Goal: Task Accomplishment & Management: Complete application form

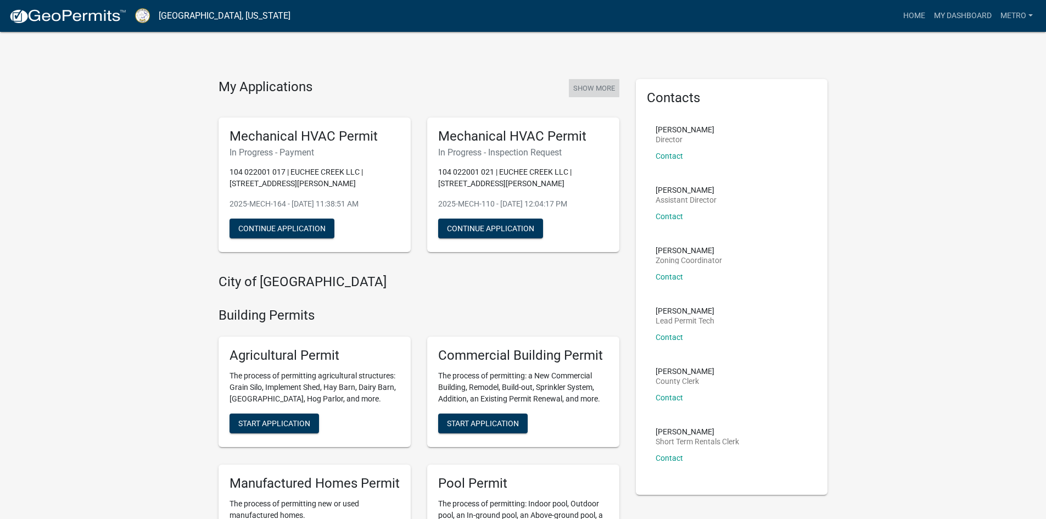
click at [601, 86] on button "Show More" at bounding box center [594, 88] width 51 height 18
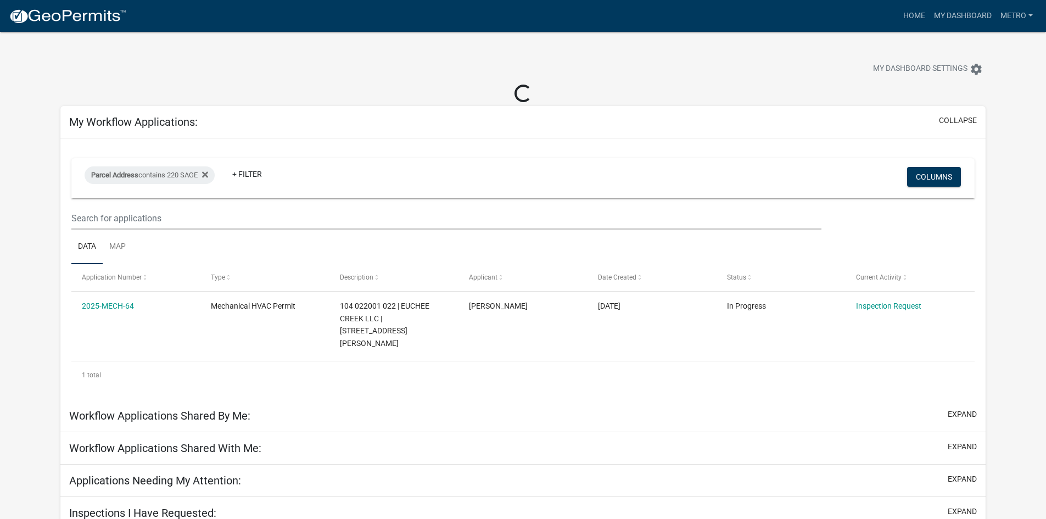
scroll to position [32, 0]
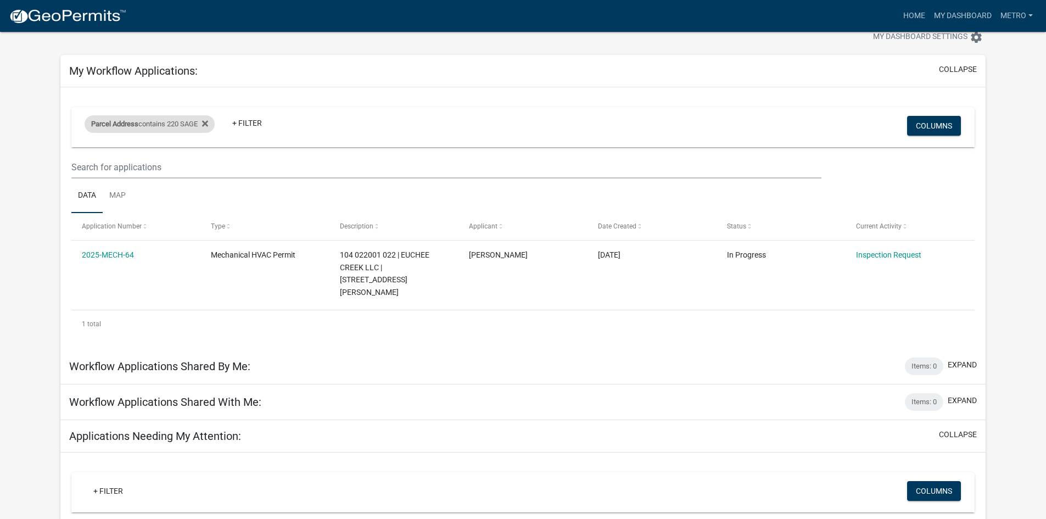
click at [177, 121] on div "Parcel Address contains 220 SAGE" at bounding box center [150, 124] width 130 height 18
click at [207, 120] on icon at bounding box center [205, 123] width 6 height 9
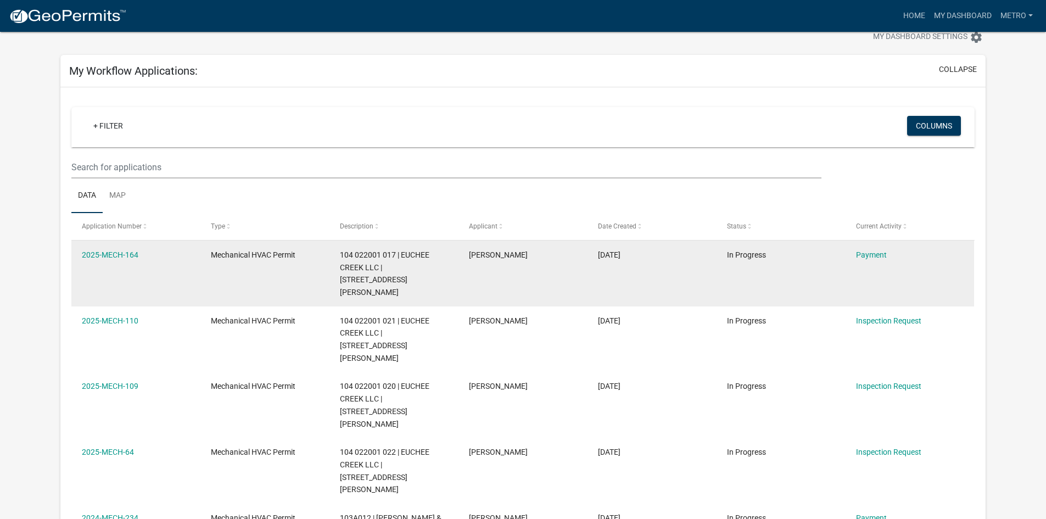
scroll to position [87, 0]
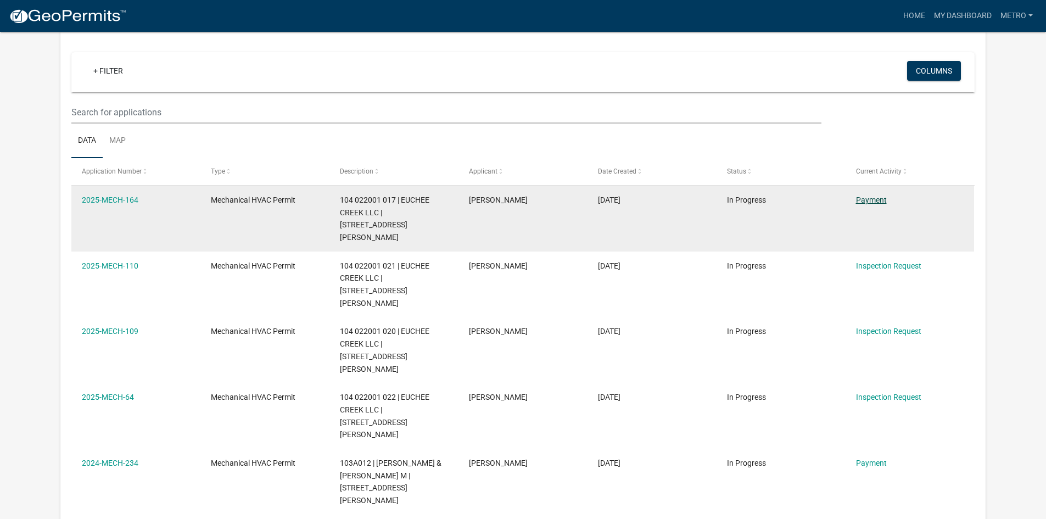
click at [871, 200] on link "Payment" at bounding box center [871, 200] width 31 height 9
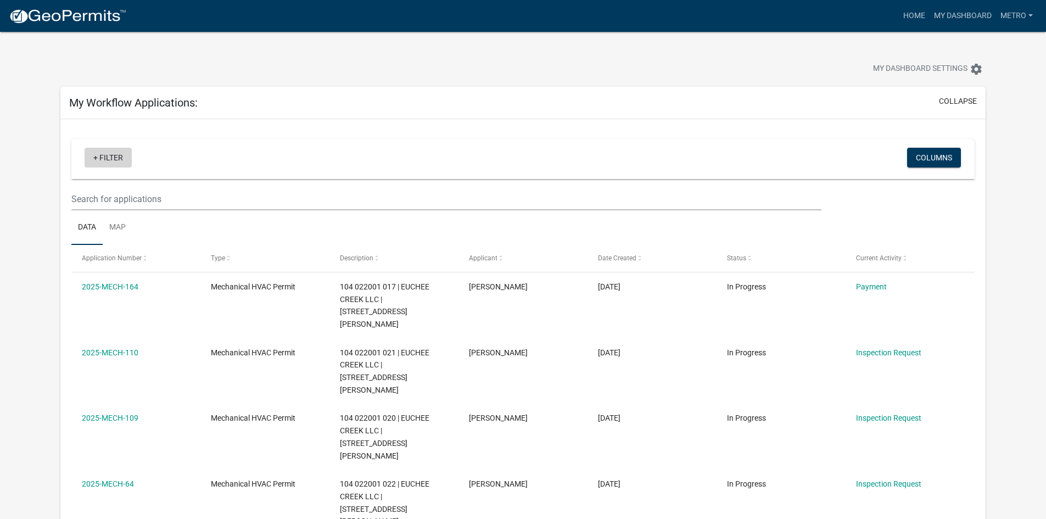
click at [93, 161] on link "+ Filter" at bounding box center [108, 158] width 47 height 20
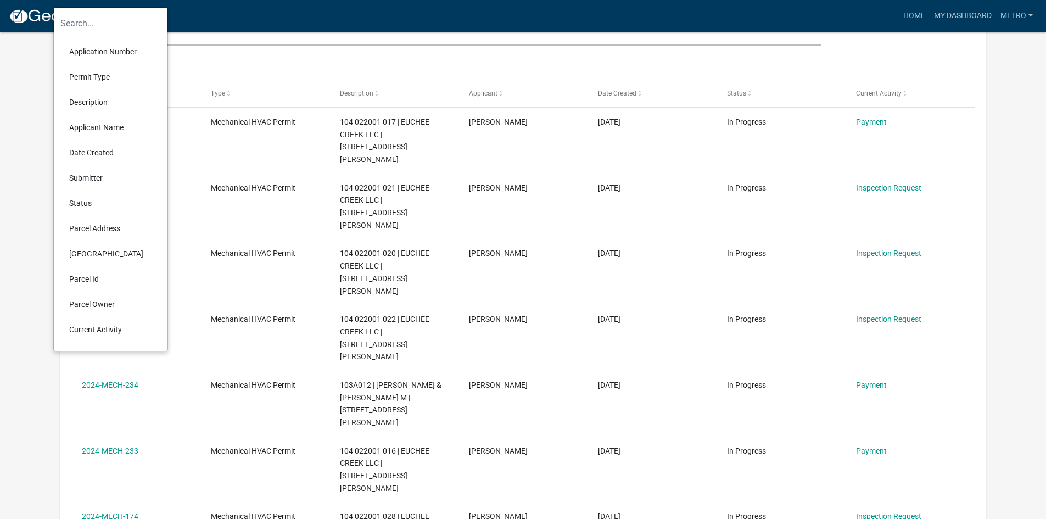
click at [99, 226] on li "Parcel Address" at bounding box center [110, 228] width 101 height 25
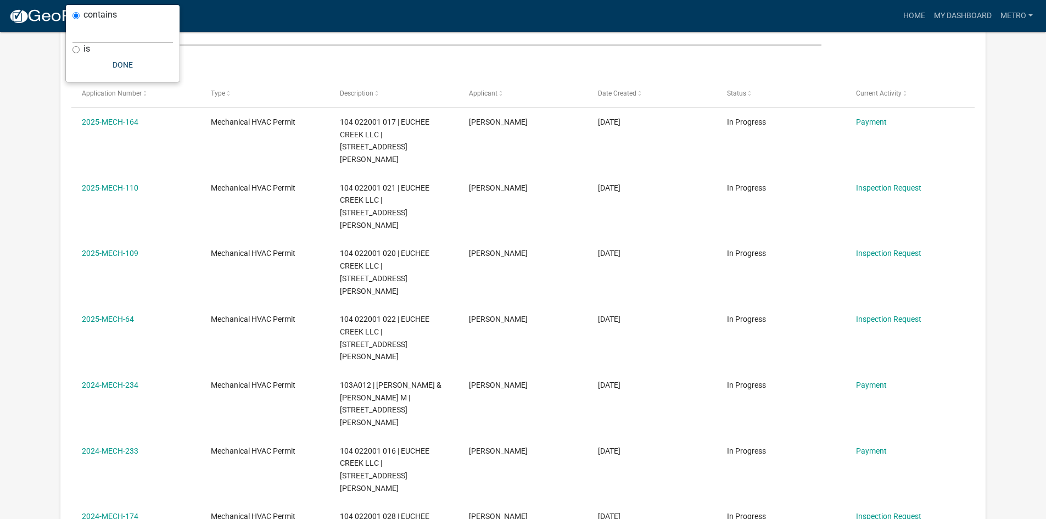
scroll to position [162, 0]
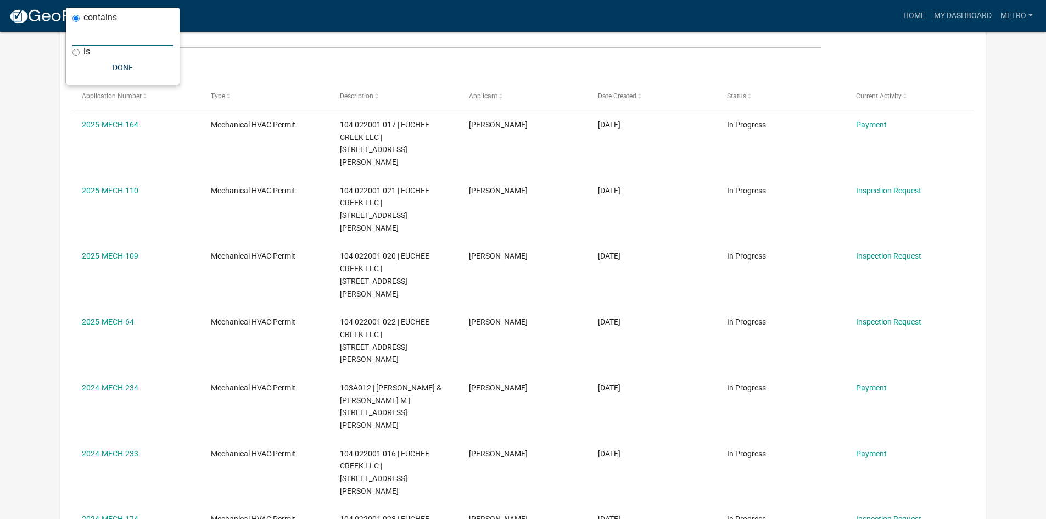
click at [95, 37] on input "text" at bounding box center [123, 35] width 101 height 23
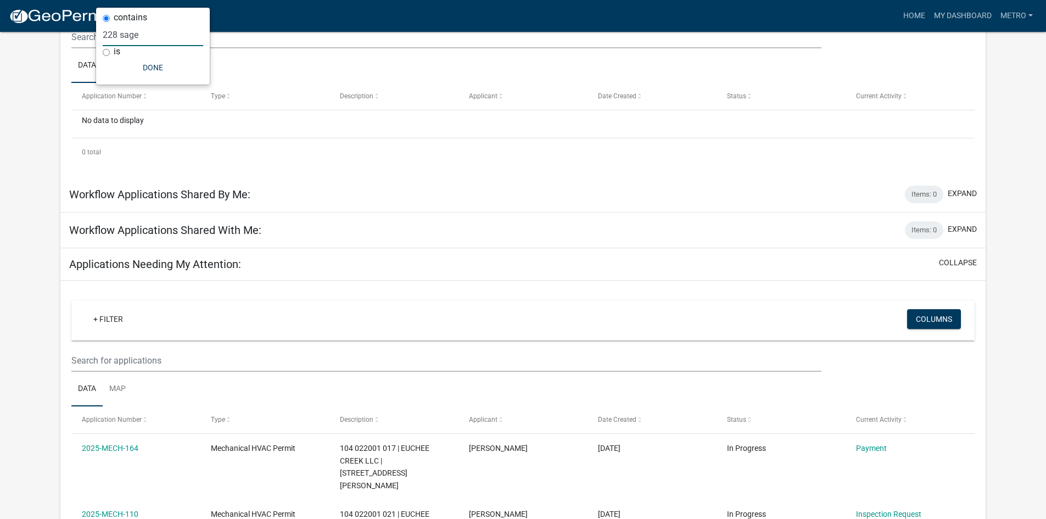
type input "228 sage"
click at [45, 16] on img at bounding box center [68, 16] width 118 height 16
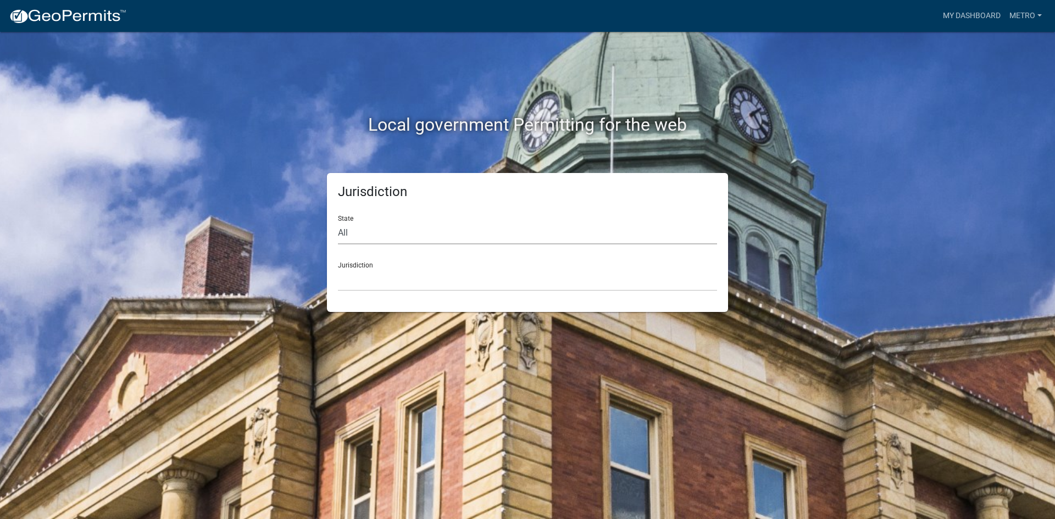
click at [365, 225] on select "All [US_STATE] [US_STATE] [US_STATE] [US_STATE] [US_STATE] [US_STATE] [US_STATE…" at bounding box center [527, 233] width 379 height 23
select select "[US_STATE]"
click at [338, 222] on select "All [US_STATE] [US_STATE] [US_STATE] [US_STATE] [US_STATE] [US_STATE] [US_STATE…" at bounding box center [527, 233] width 379 height 23
drag, startPoint x: 362, startPoint y: 244, endPoint x: 366, endPoint y: 283, distance: 39.2
click at [366, 283] on select "City of [GEOGRAPHIC_DATA], [US_STATE] [GEOGRAPHIC_DATA], [US_STATE][PERSON_NAME…" at bounding box center [527, 280] width 379 height 23
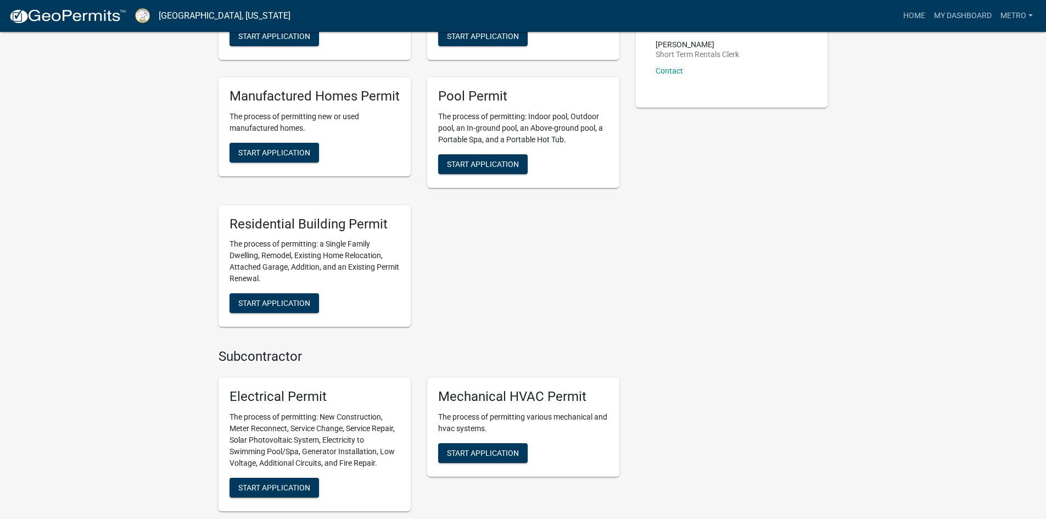
scroll to position [549, 0]
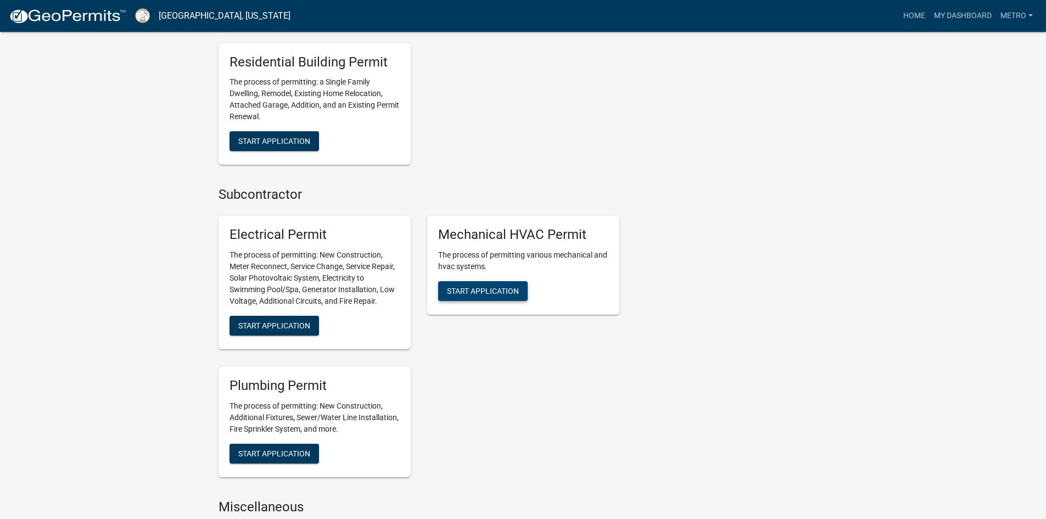
click at [493, 296] on button "Start Application" at bounding box center [483, 291] width 90 height 20
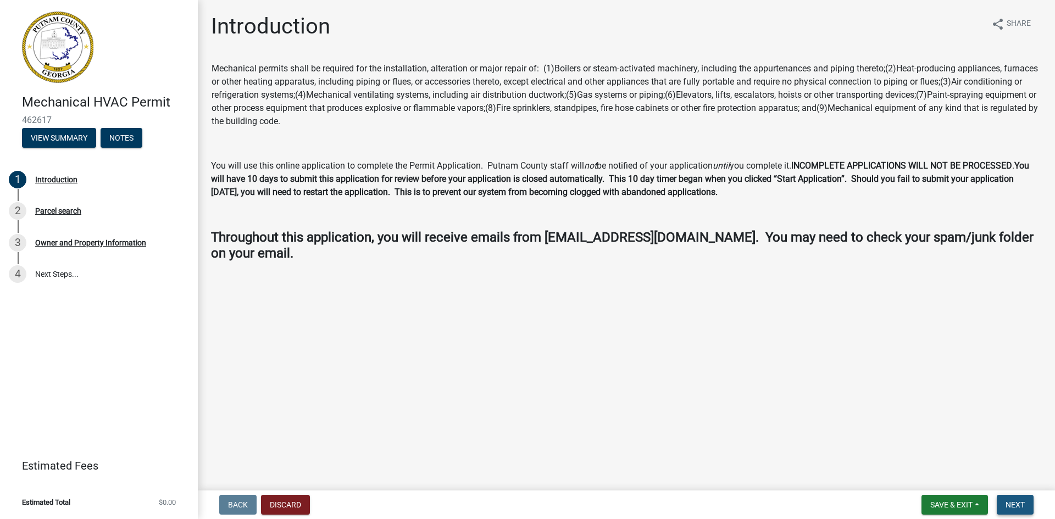
click at [1003, 506] on button "Next" at bounding box center [1014, 505] width 37 height 20
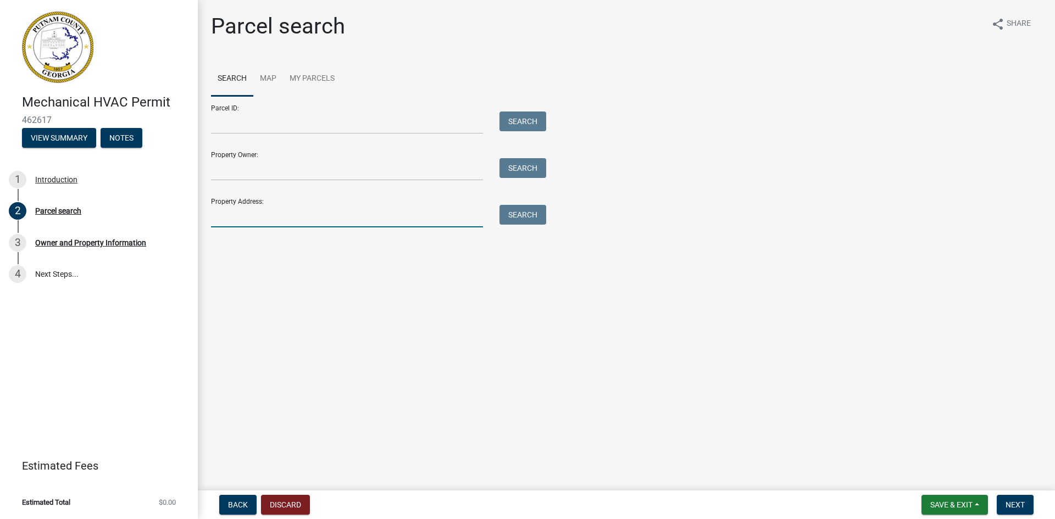
click at [249, 219] on input "Property Address:" at bounding box center [347, 216] width 272 height 23
type input "228 sage"
click at [504, 213] on button "Search" at bounding box center [522, 215] width 47 height 20
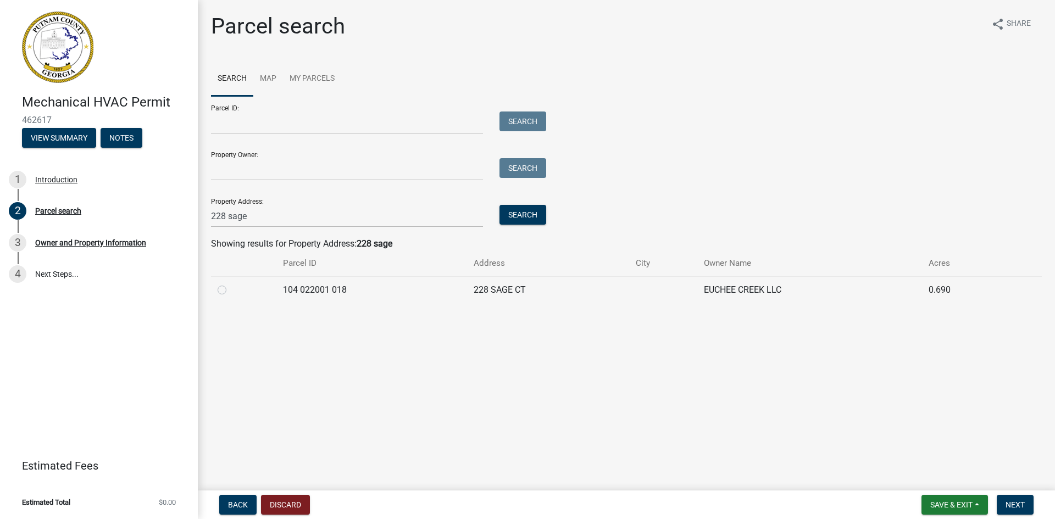
click at [231, 283] on label at bounding box center [231, 283] width 0 height 0
click at [231, 290] on 018 "radio" at bounding box center [234, 286] width 7 height 7
radio 018 "true"
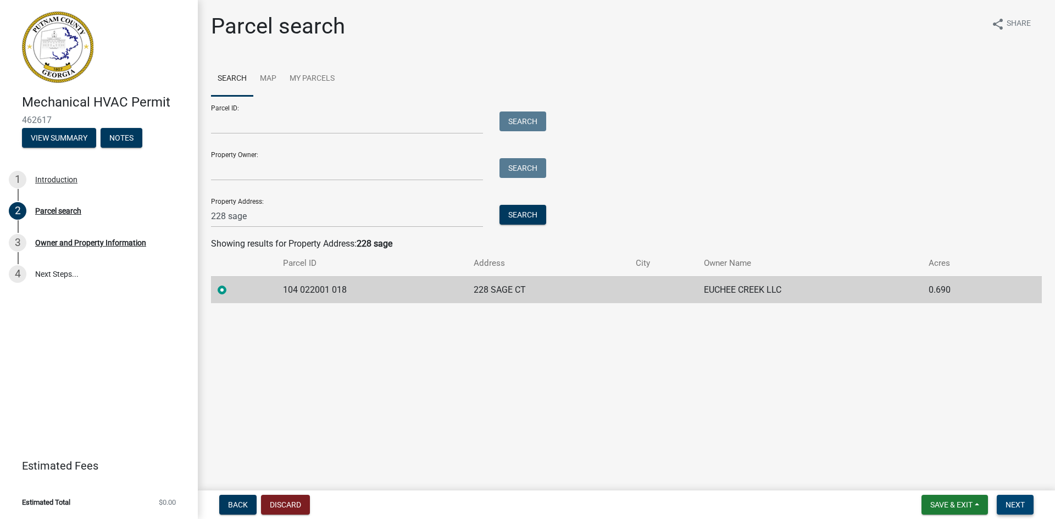
click at [1009, 503] on span "Next" at bounding box center [1014, 504] width 19 height 9
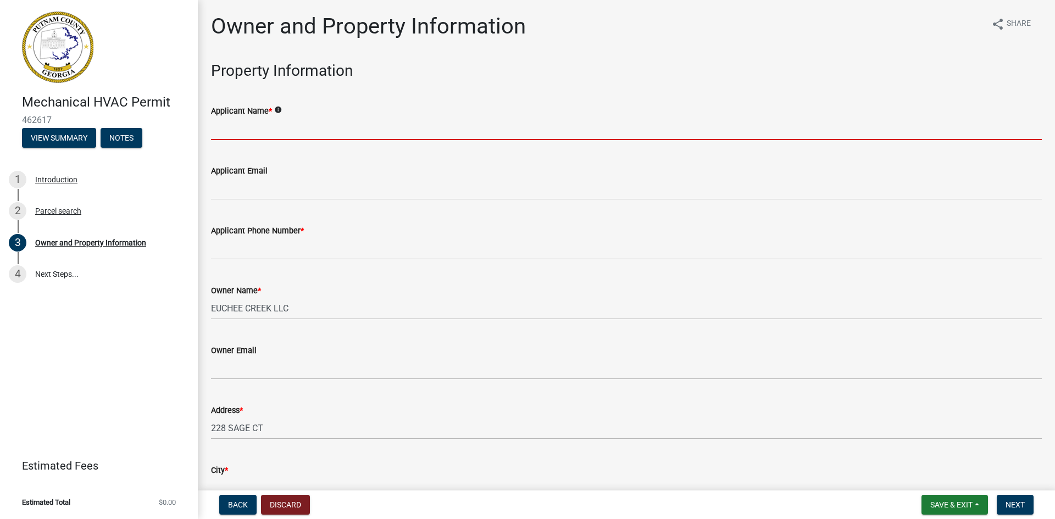
click at [229, 125] on input "Applicant Name *" at bounding box center [626, 129] width 830 height 23
type input "Metro Heating and Cooling, Inc."
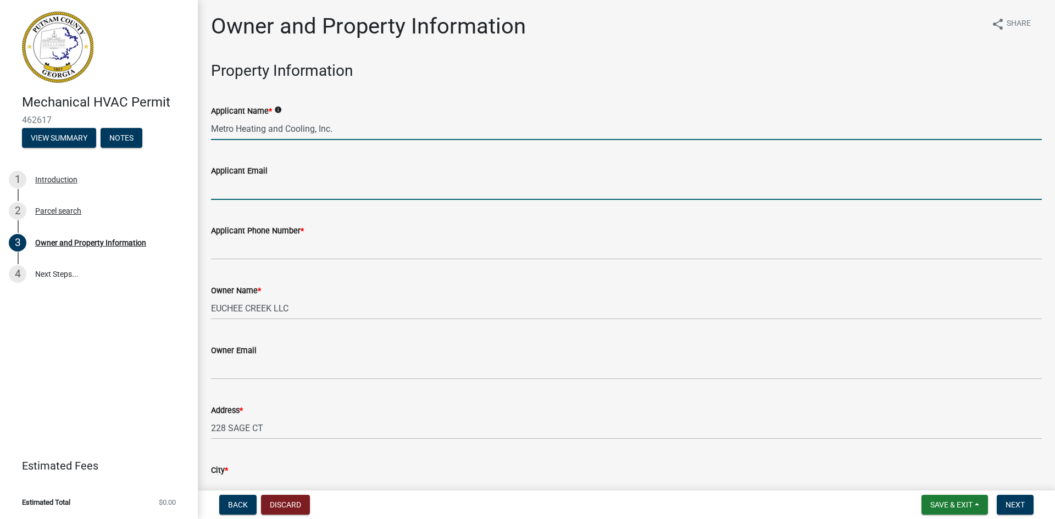
click at [240, 191] on input "Applicant Email" at bounding box center [626, 188] width 830 height 23
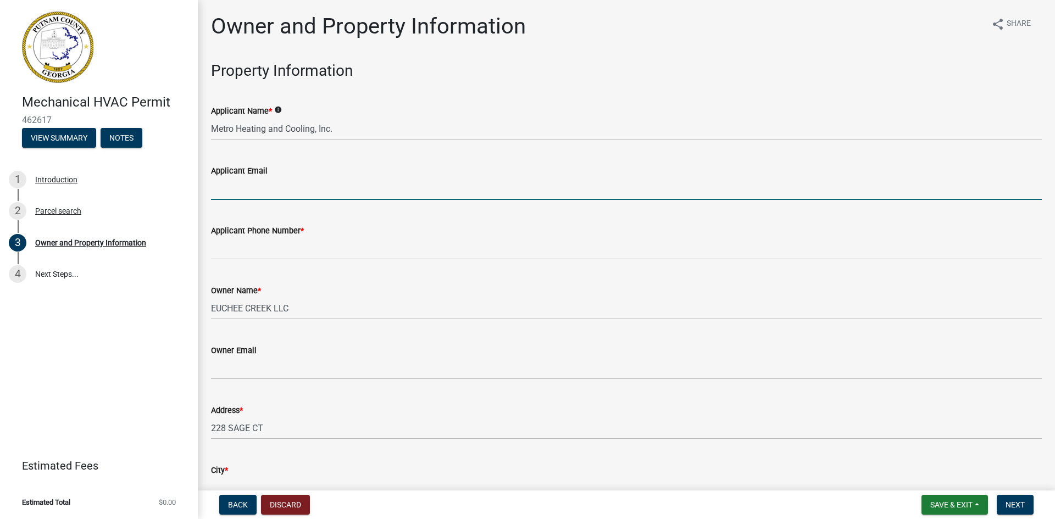
type input "[EMAIL_ADDRESS][DOMAIN_NAME]"
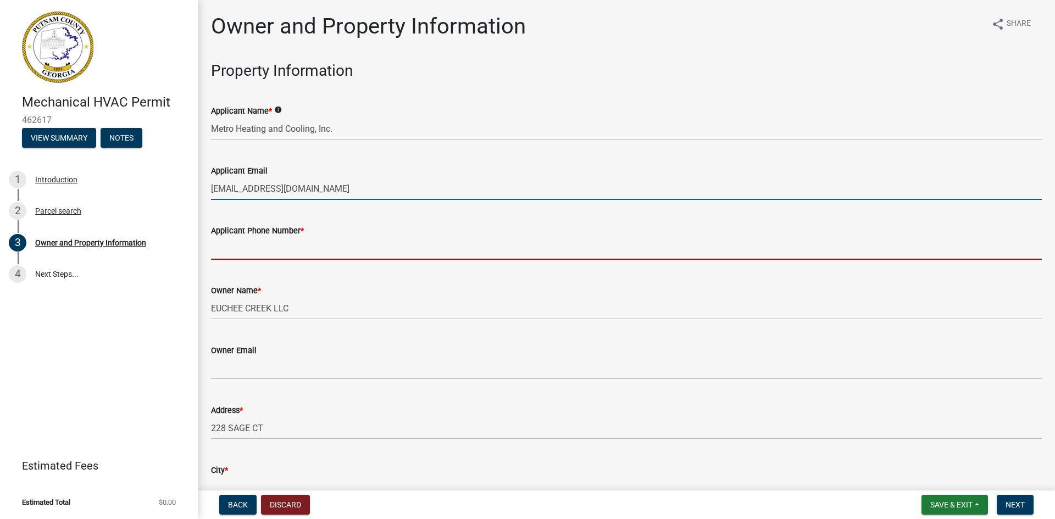
click at [258, 249] on input "Applicant Phone Number *" at bounding box center [626, 248] width 830 height 23
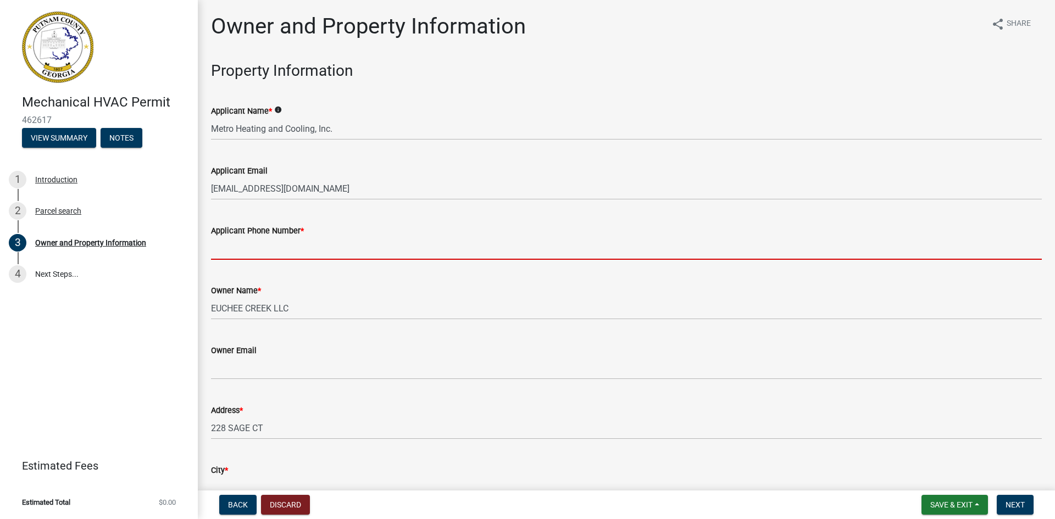
type input "[PHONE_NUMBER]"
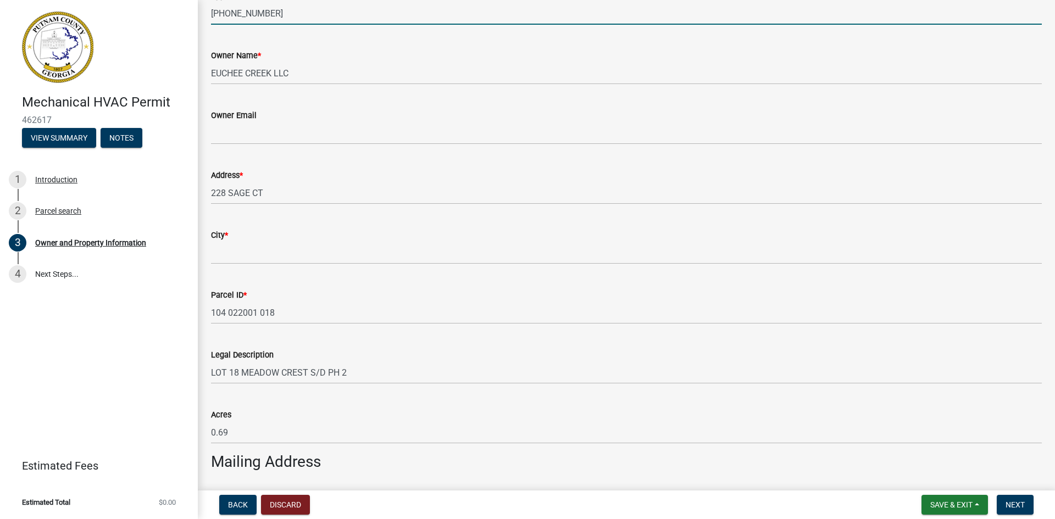
scroll to position [275, 0]
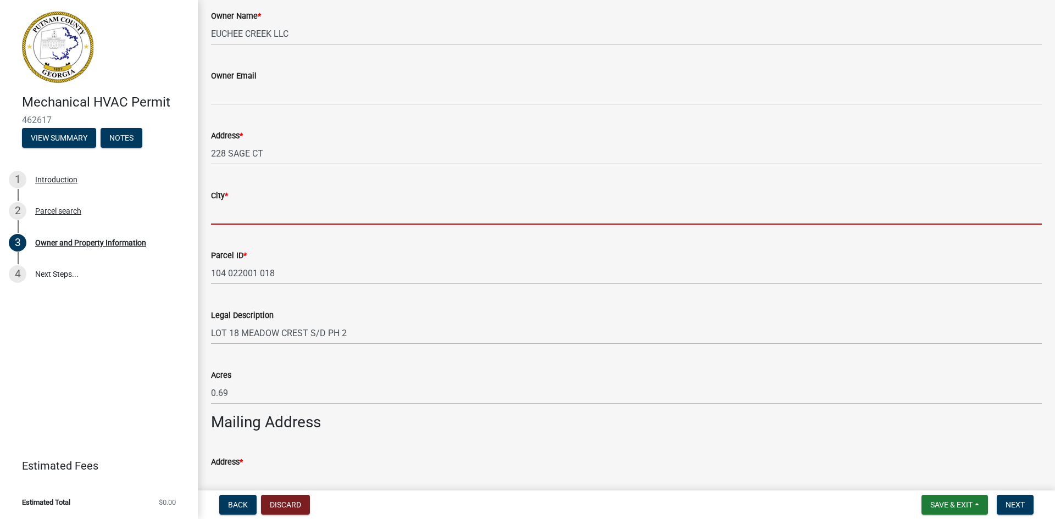
click at [243, 216] on input "City *" at bounding box center [626, 213] width 830 height 23
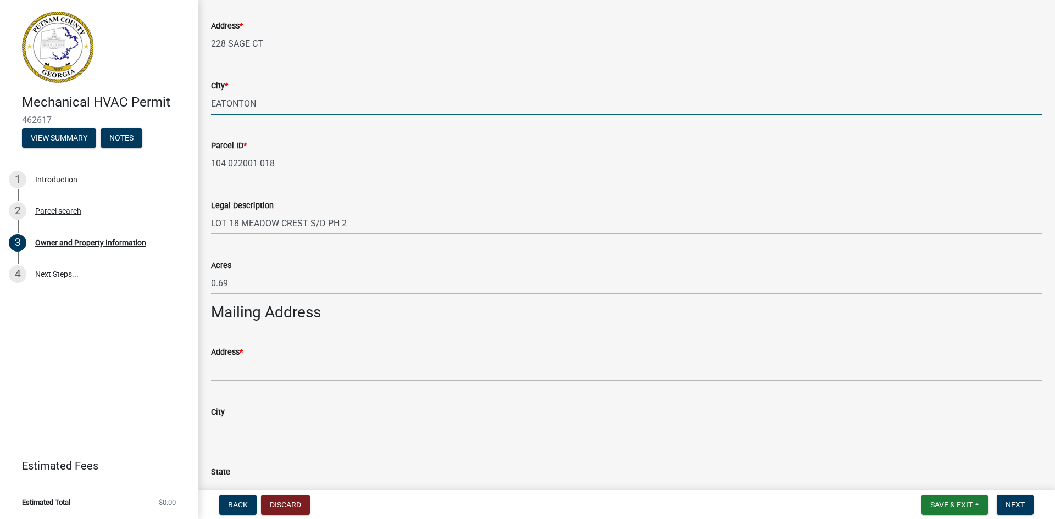
scroll to position [439, 0]
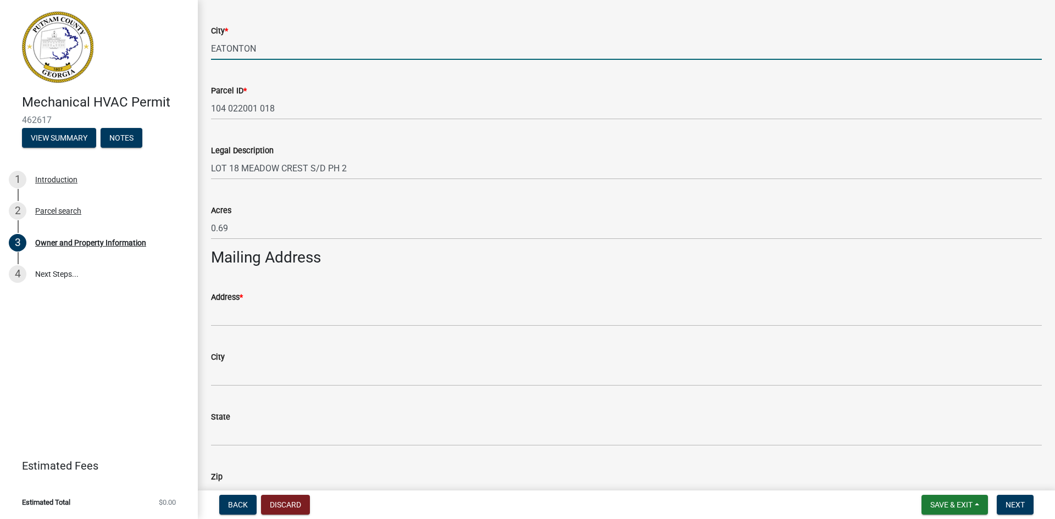
type input "EATONTON"
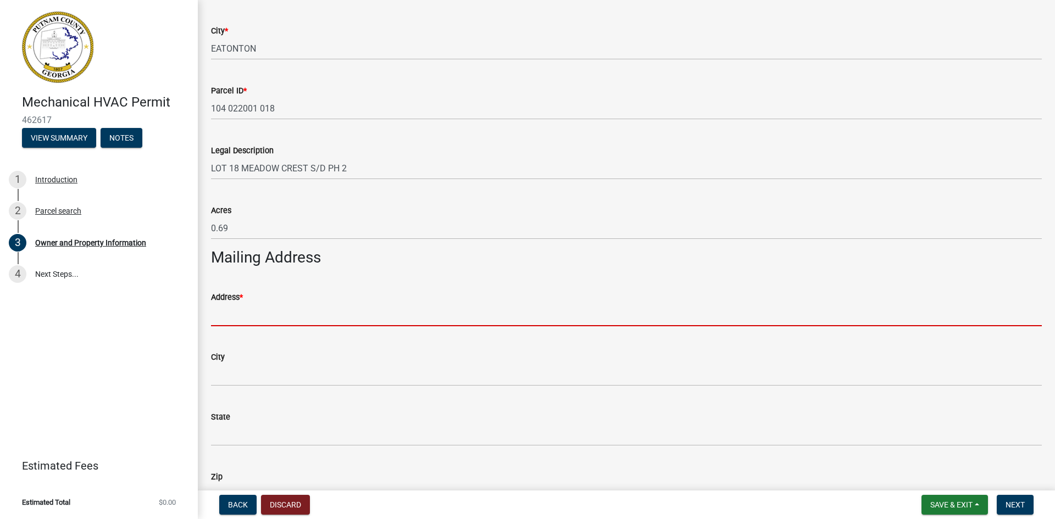
click at [227, 313] on input "Address *" at bounding box center [626, 315] width 830 height 23
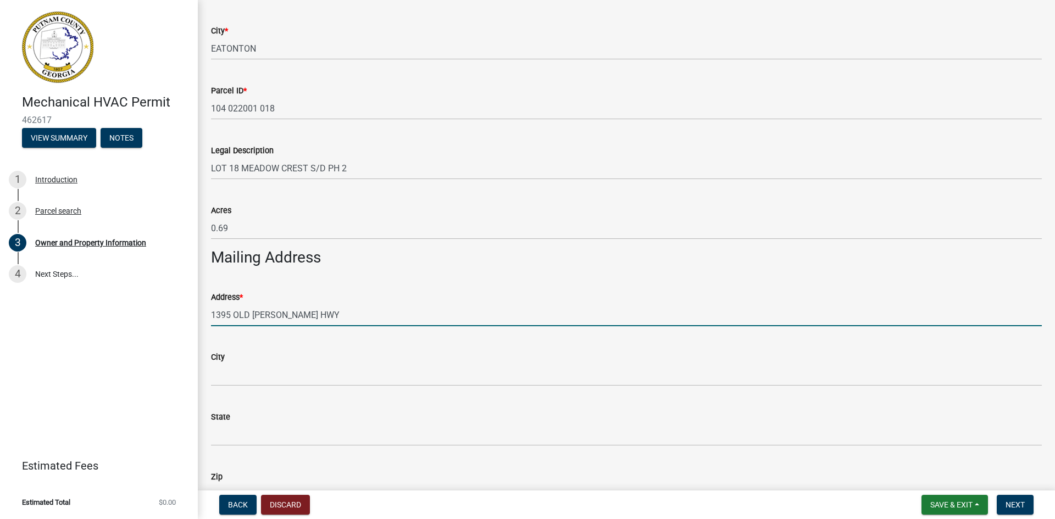
drag, startPoint x: 338, startPoint y: 317, endPoint x: 180, endPoint y: 301, distance: 159.0
click at [180, 301] on div "Mechanical HVAC Permit 462617 View Summary Notes 1 Introduction 2 Parcel search…" at bounding box center [527, 259] width 1055 height 519
type input "228 SAGE CT"
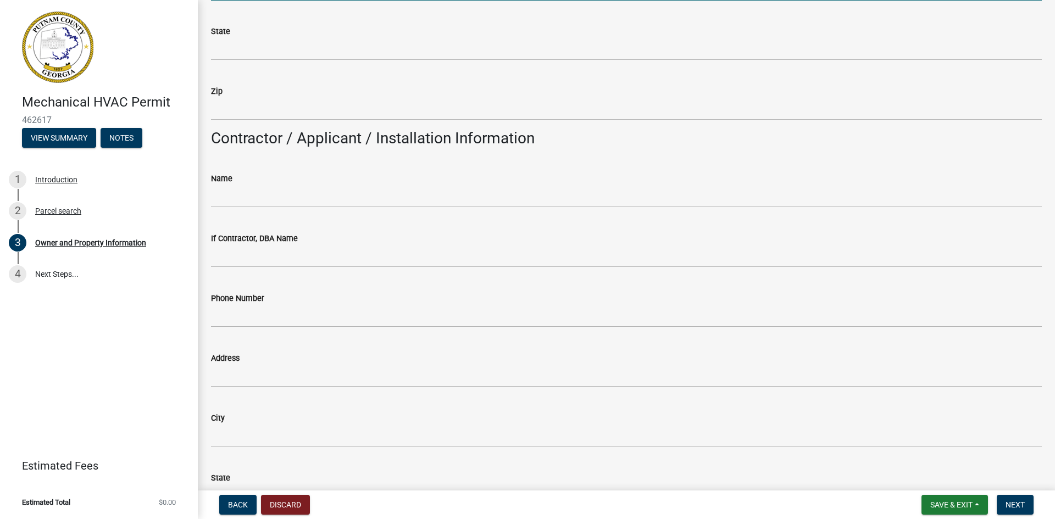
scroll to position [824, 0]
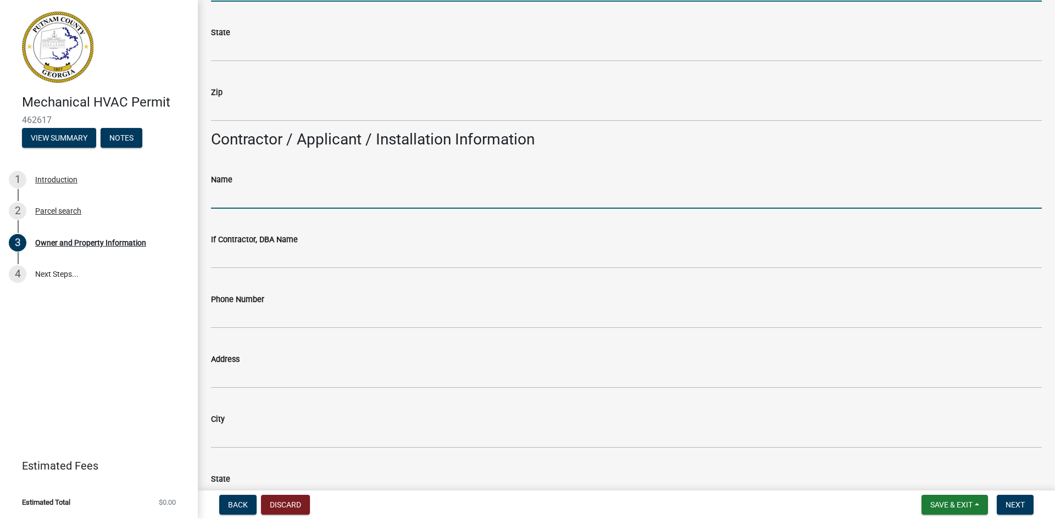
click at [274, 197] on input "Name" at bounding box center [626, 197] width 830 height 23
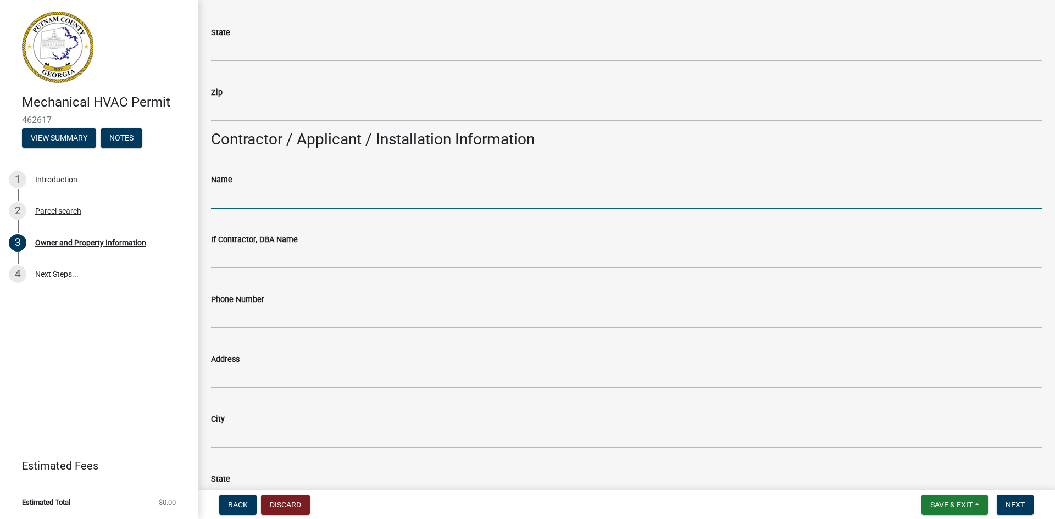
type input "Metro Heating and Cooling, Inc."
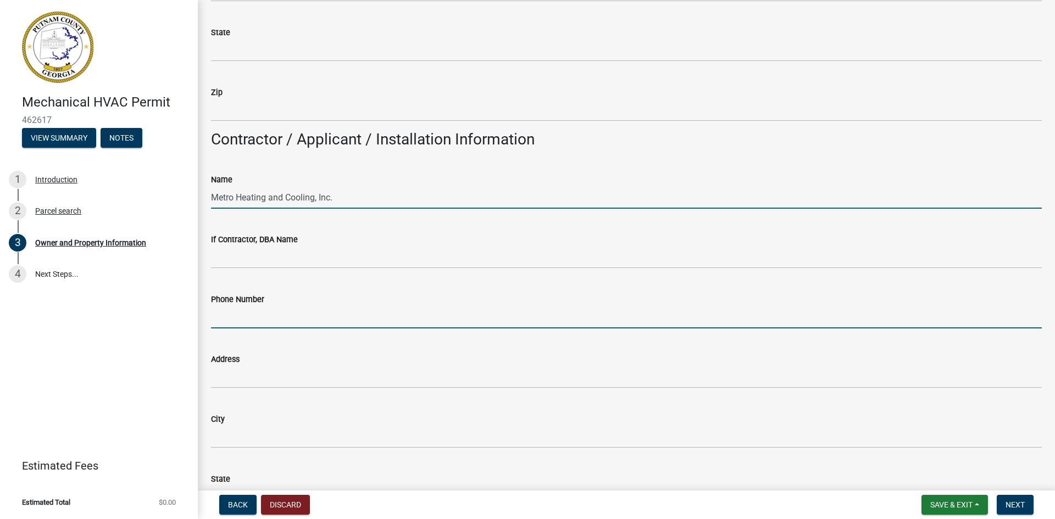
click at [253, 317] on input "Phone Number" at bounding box center [626, 317] width 830 height 23
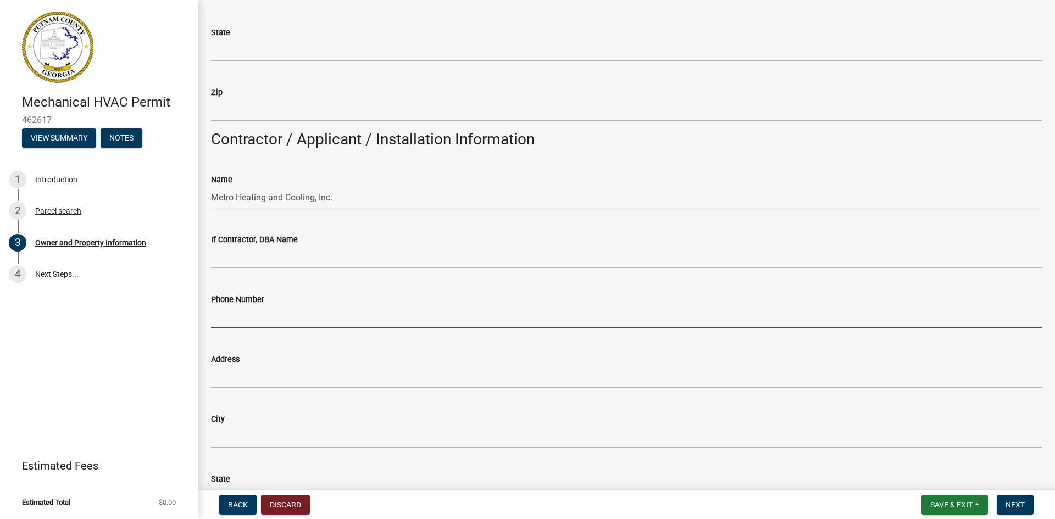
type input "[PHONE_NUMBER]"
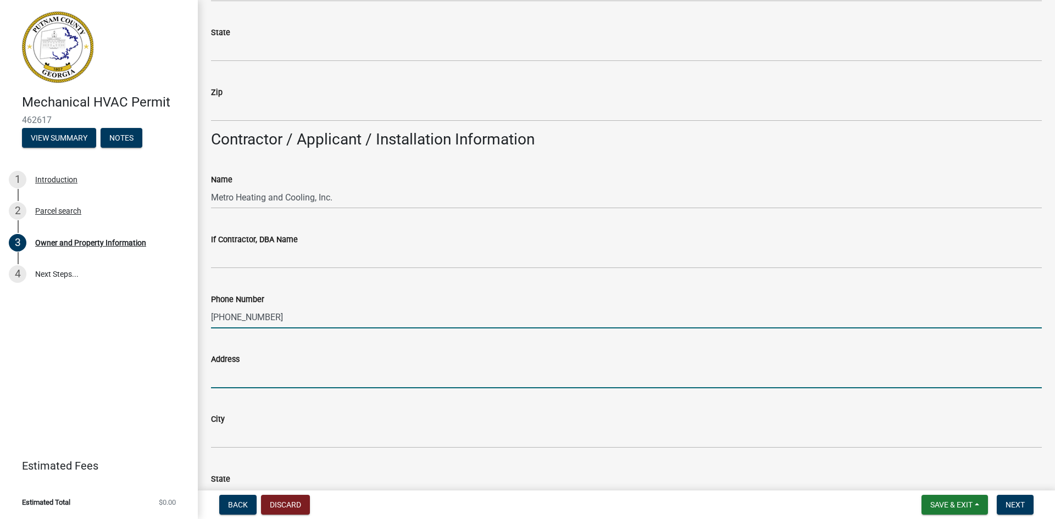
click at [227, 376] on input "Address" at bounding box center [626, 377] width 830 height 23
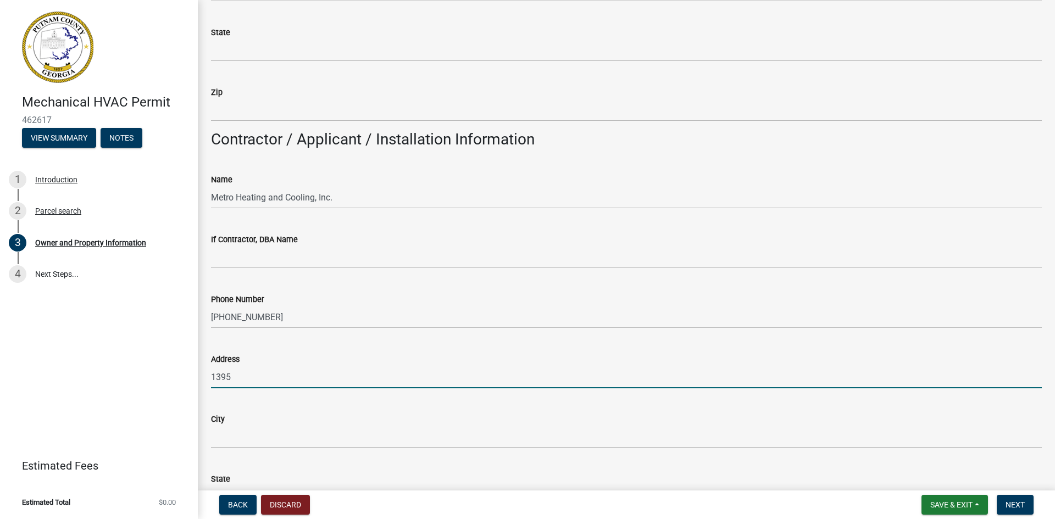
type input "[STREET_ADDRESS][PERSON_NAME]"
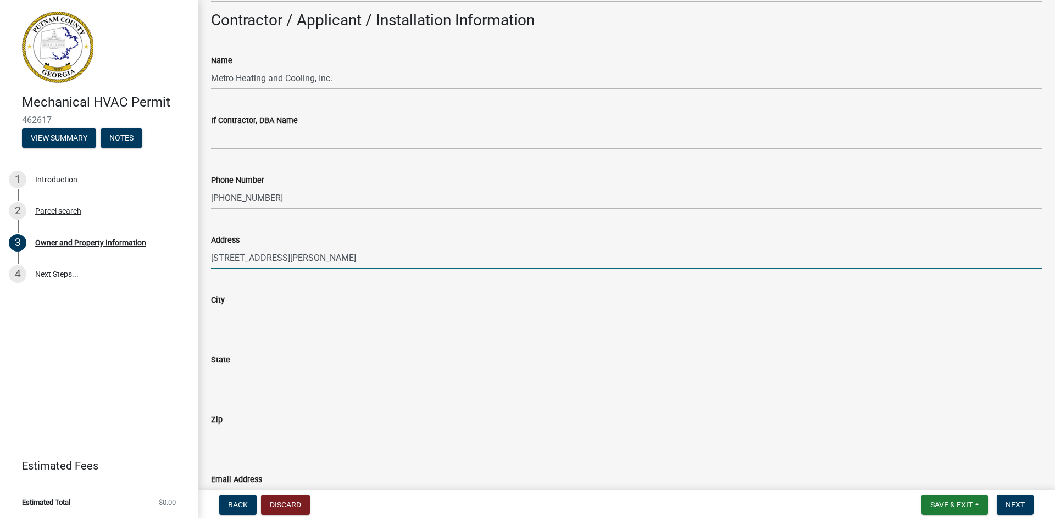
scroll to position [989, 0]
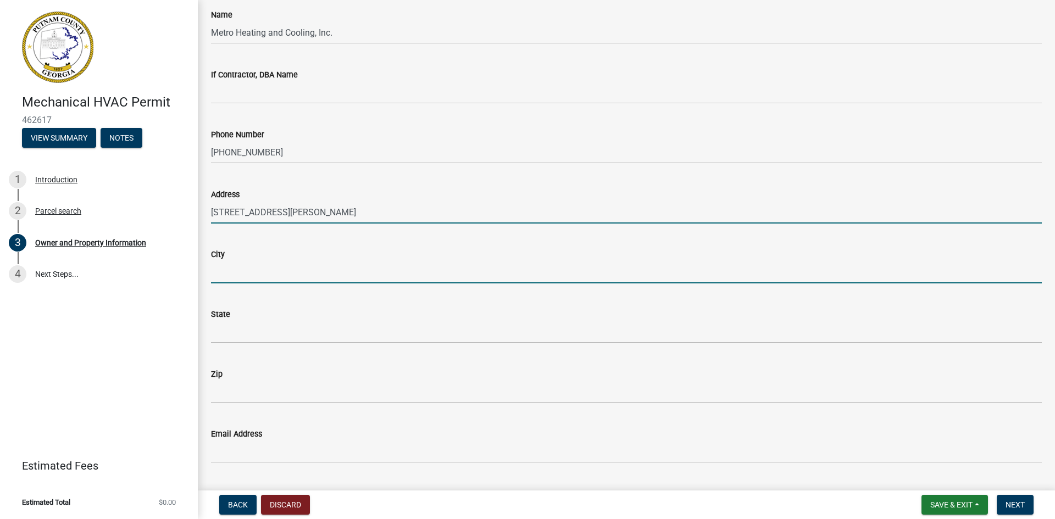
click at [243, 271] on input "City" at bounding box center [626, 272] width 830 height 23
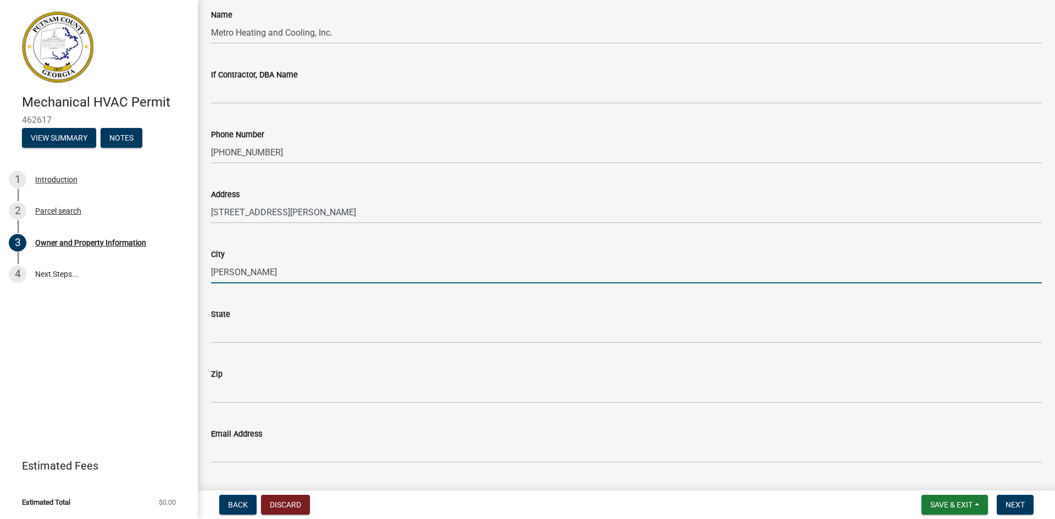
type input "[PERSON_NAME]"
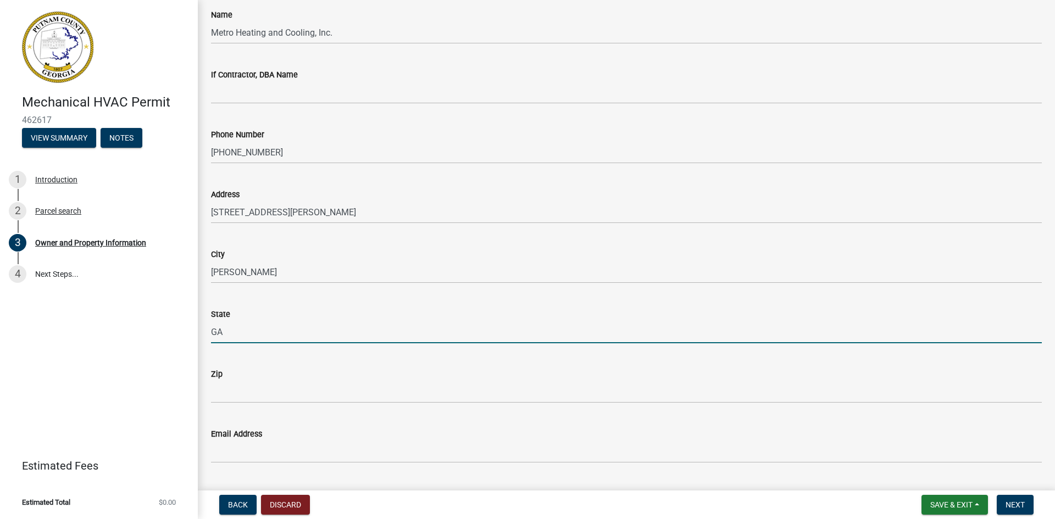
type input "GA"
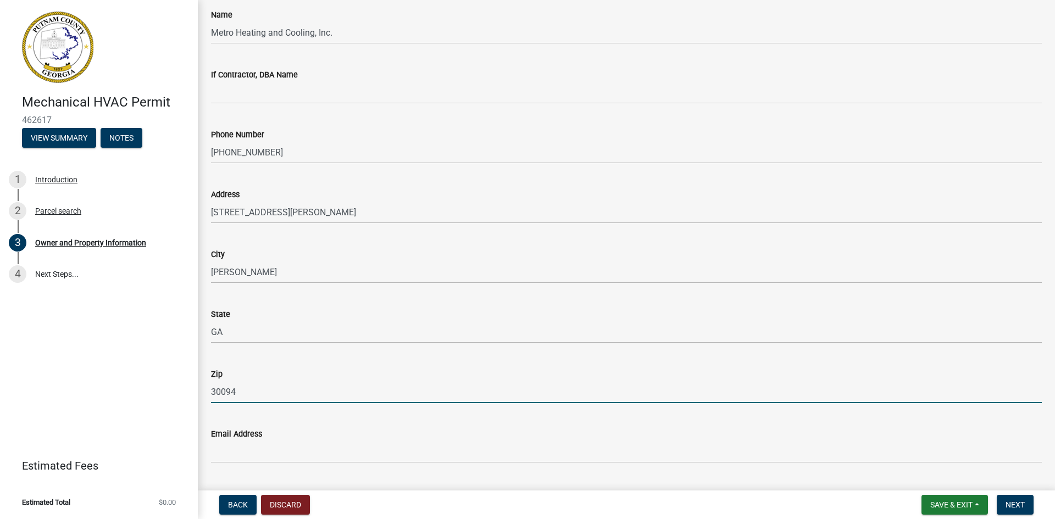
type input "30094"
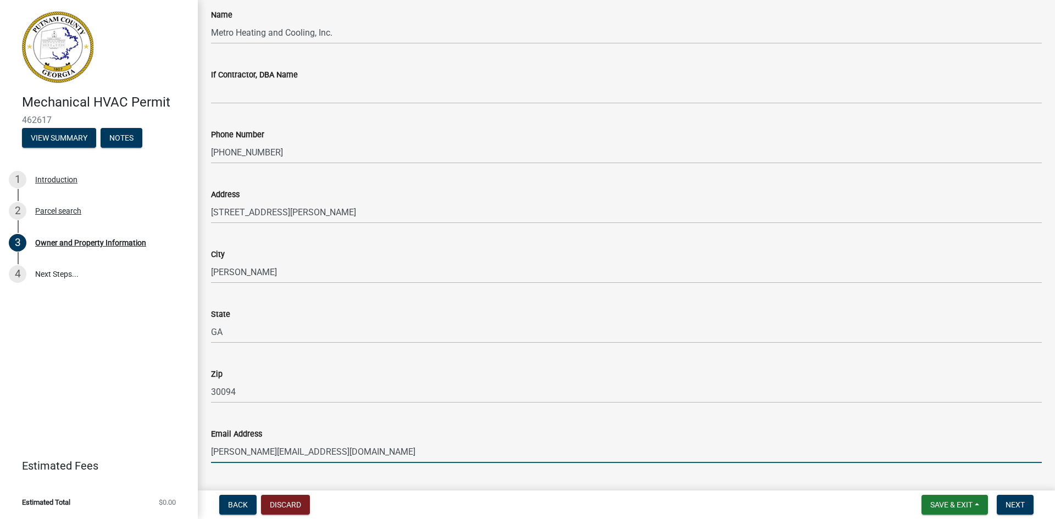
type input "[PERSON_NAME][EMAIL_ADDRESS][DOMAIN_NAME]"
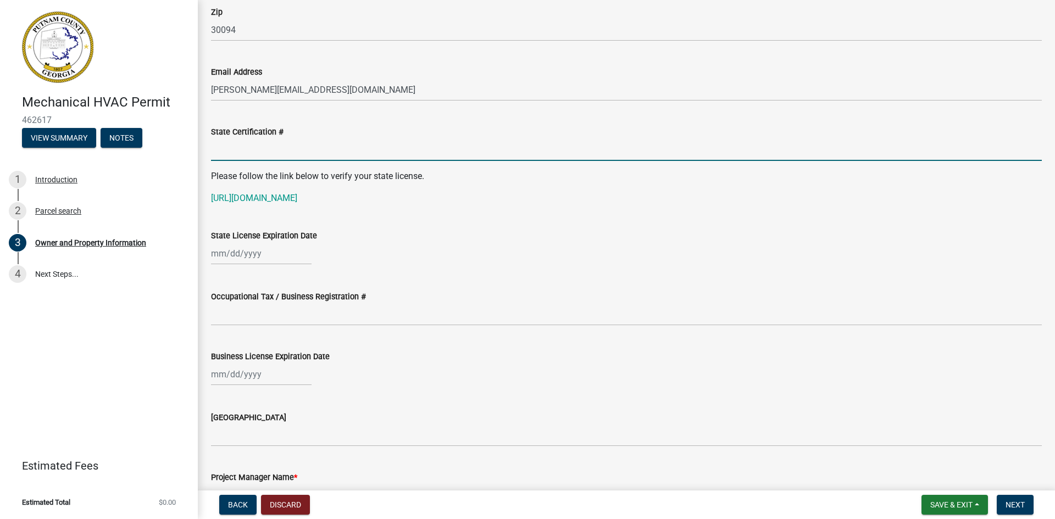
scroll to position [1312, 0]
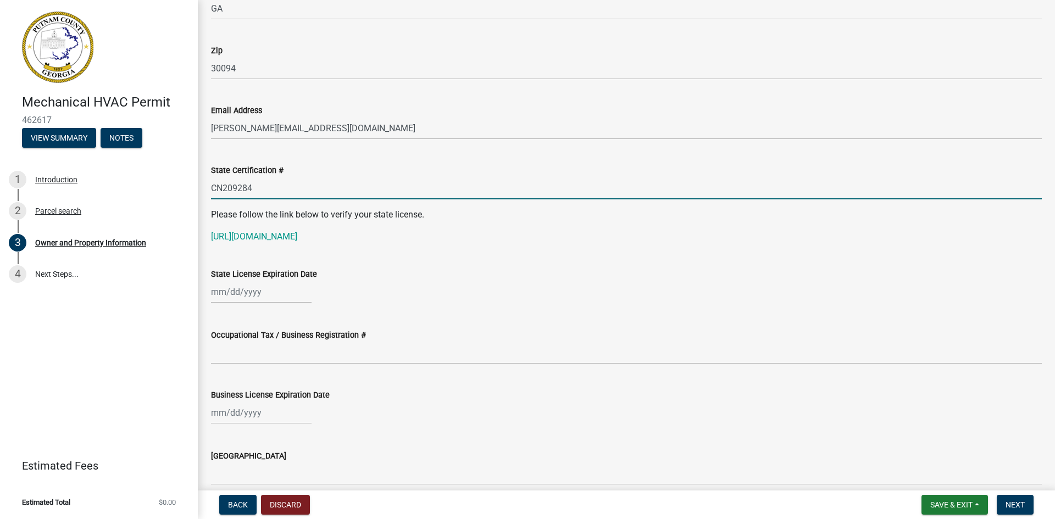
type input "CN209284"
click at [218, 294] on div at bounding box center [261, 292] width 101 height 23
select select "8"
select select "2025"
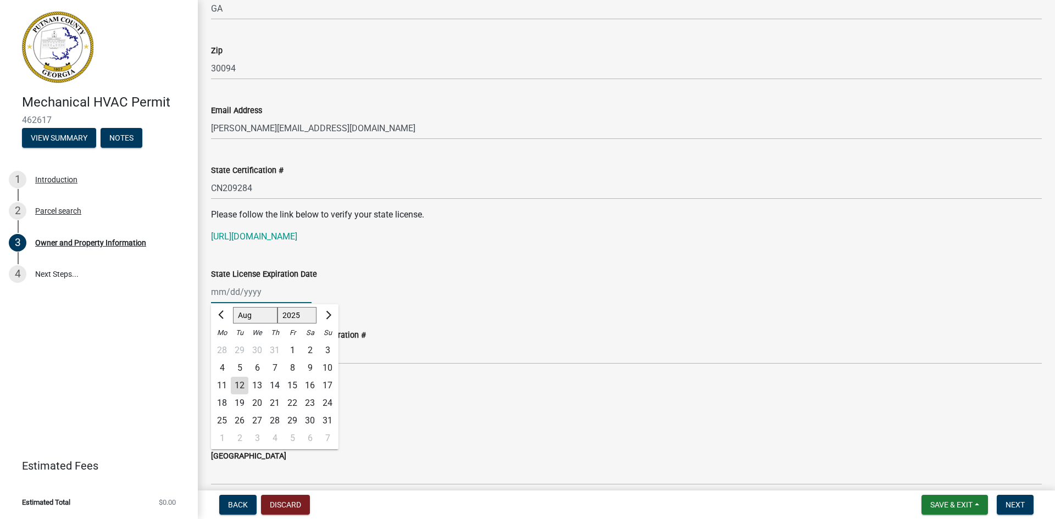
click at [216, 294] on input "State License Expiration Date" at bounding box center [261, 292] width 101 height 23
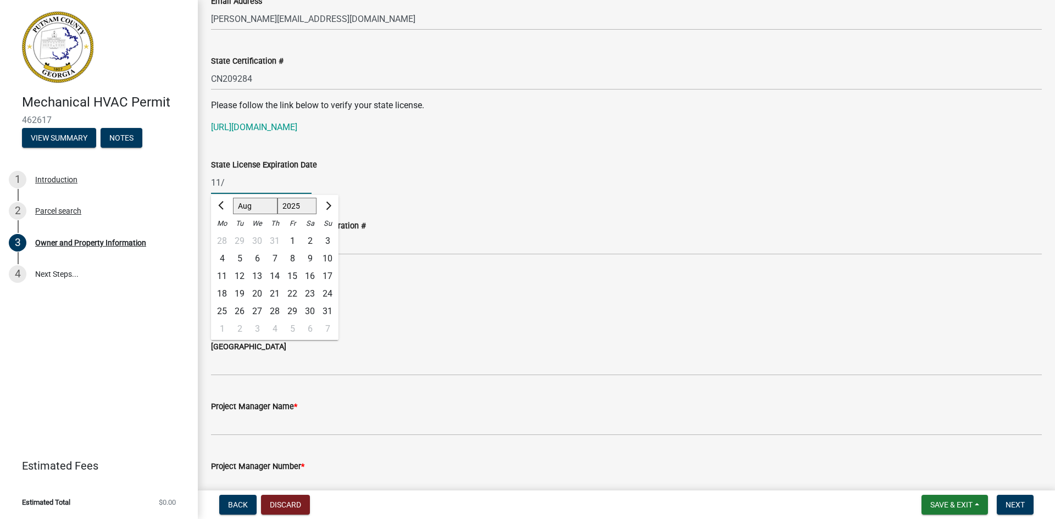
scroll to position [1422, 0]
type input "[DATE]"
click at [459, 216] on div "Occupational Tax / Business Registration #" at bounding box center [626, 228] width 830 height 51
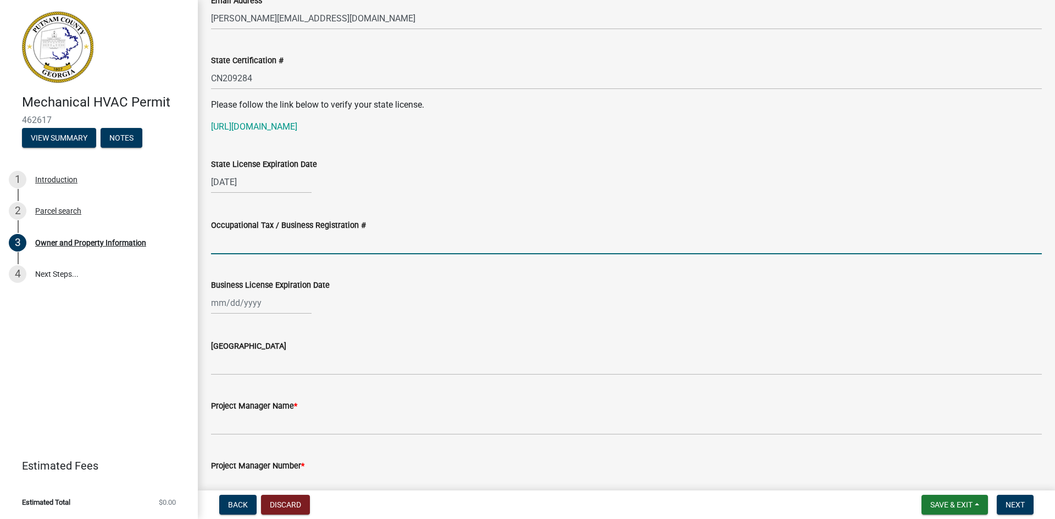
click at [259, 245] on input "Occupational Tax / Business Registration #" at bounding box center [626, 243] width 830 height 23
type input "BL-00006005"
select select "8"
select select "2025"
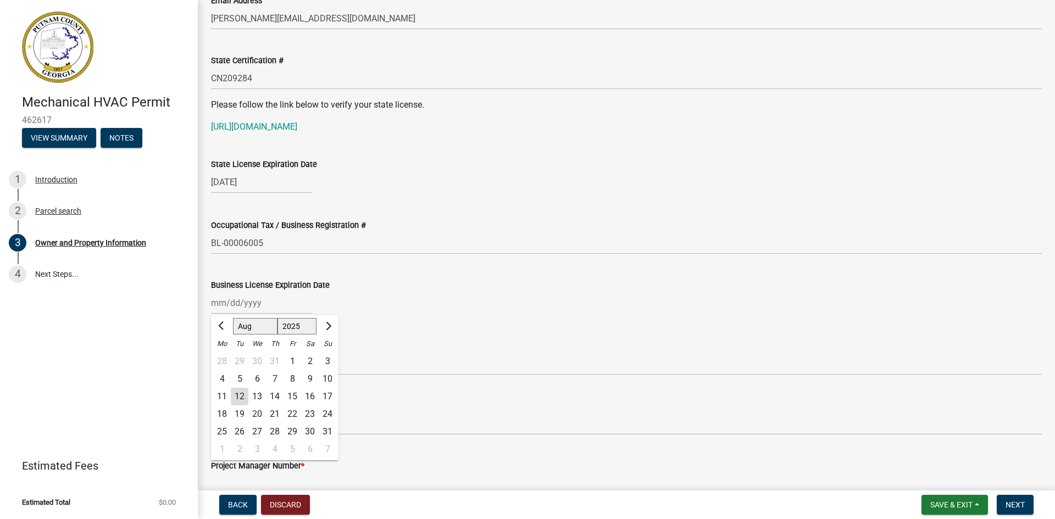
drag, startPoint x: 211, startPoint y: 303, endPoint x: 220, endPoint y: 309, distance: 10.4
click at [211, 303] on div "[PERSON_NAME] Feb Mar Apr [PERSON_NAME][DATE] Oct Nov [DATE] 1526 1527 1528 152…" at bounding box center [261, 303] width 101 height 23
click at [212, 303] on input "Business License Expiration Date" at bounding box center [261, 303] width 101 height 23
type input "[DATE]"
click at [440, 338] on div "[GEOGRAPHIC_DATA]" at bounding box center [626, 349] width 830 height 51
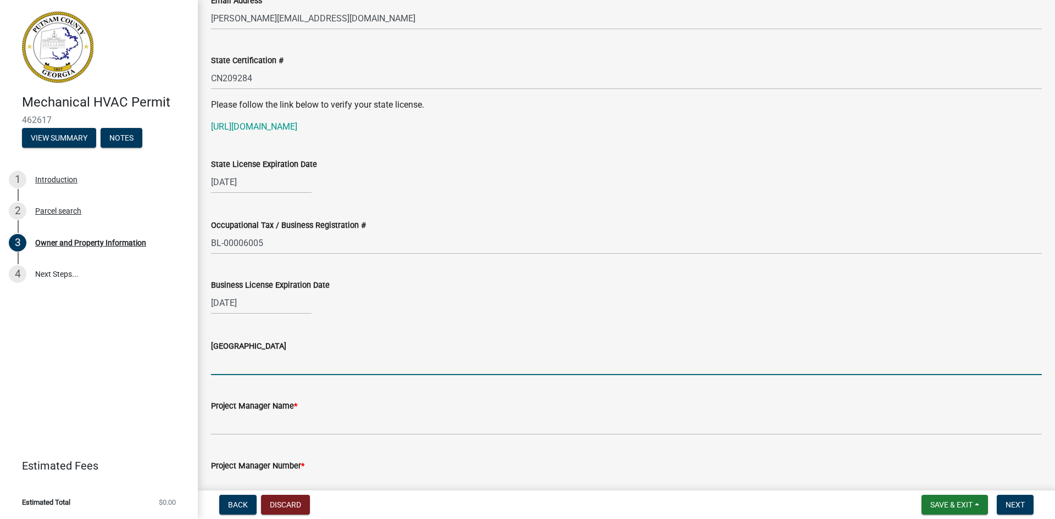
click at [246, 365] on input "[GEOGRAPHIC_DATA]" at bounding box center [626, 364] width 830 height 23
click at [233, 360] on input "[GEOGRAPHIC_DATA]" at bounding box center [626, 364] width 830 height 23
type input "CITY OF [PERSON_NAME]"
click at [388, 294] on div "[DATE]" at bounding box center [626, 303] width 830 height 23
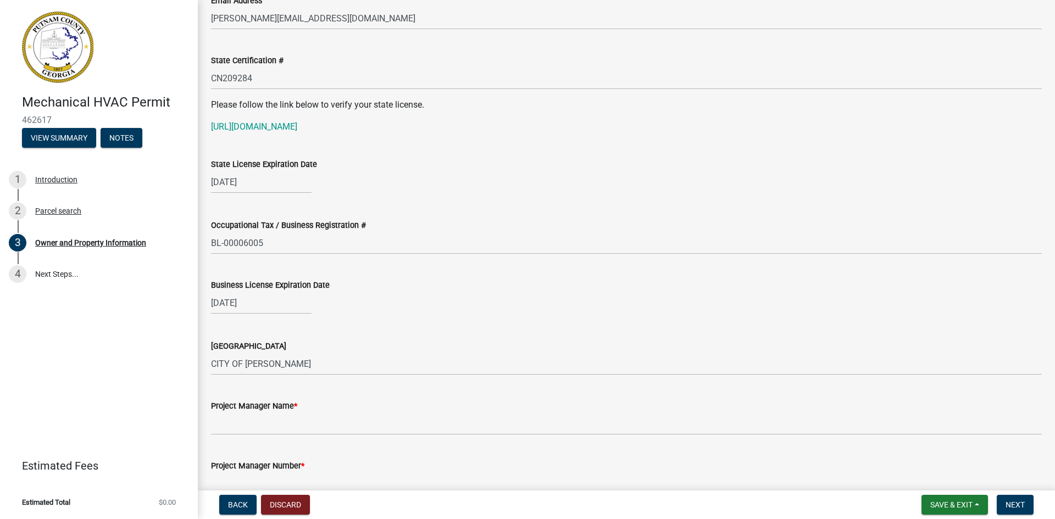
scroll to position [1642, 0]
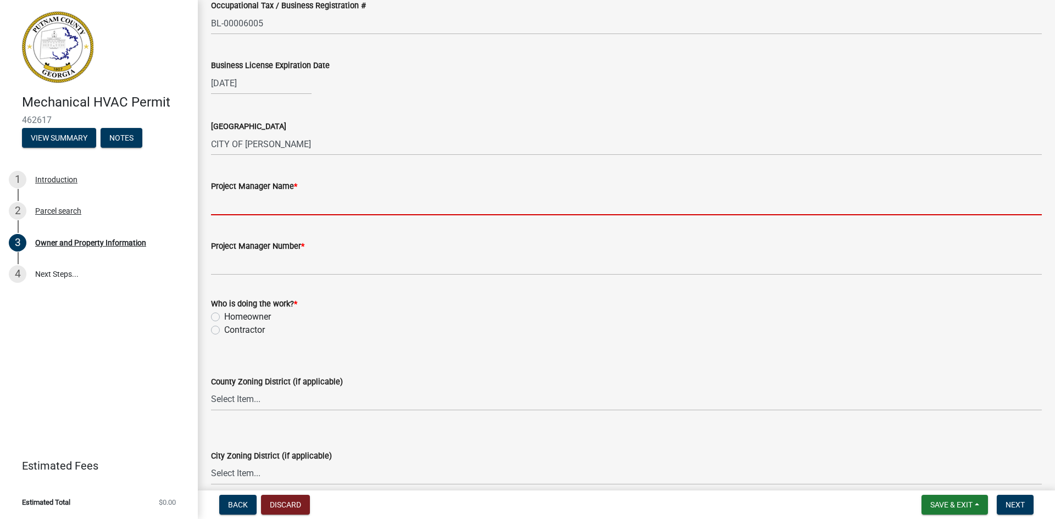
click at [269, 208] on input "Project Manager Name *" at bounding box center [626, 204] width 830 height 23
type input "[PERSON_NAME]"
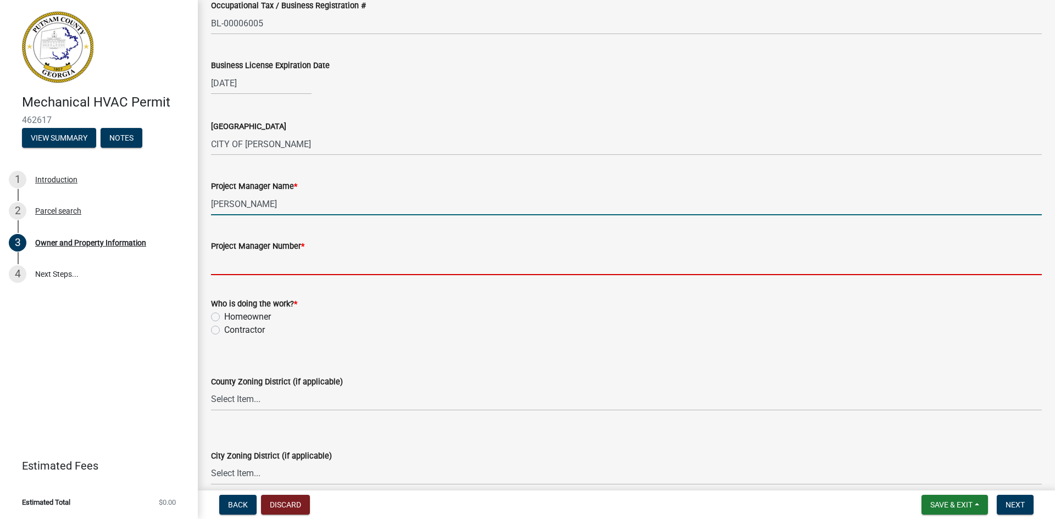
click at [231, 265] on input "Project Manager Number *" at bounding box center [626, 264] width 830 height 23
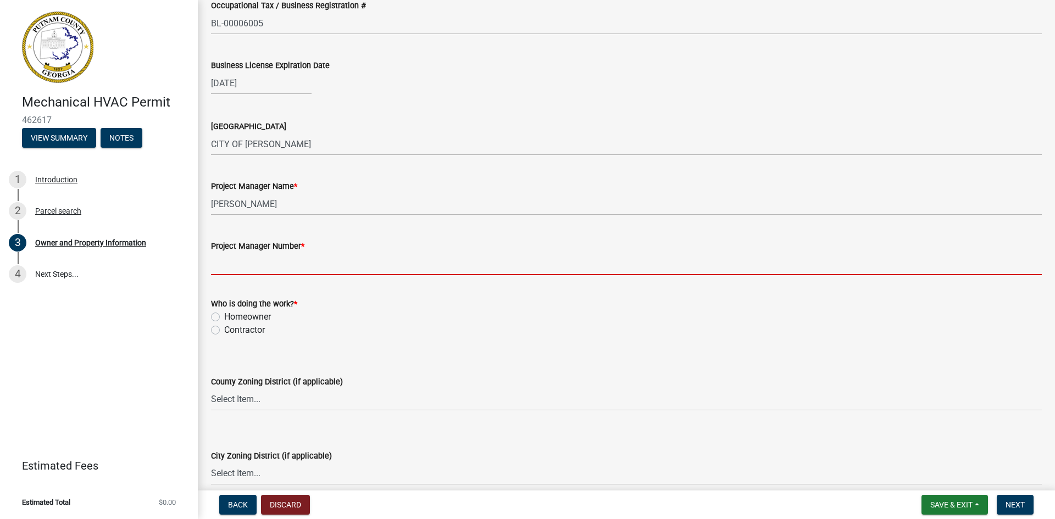
type input "[PHONE_NUMBER]"
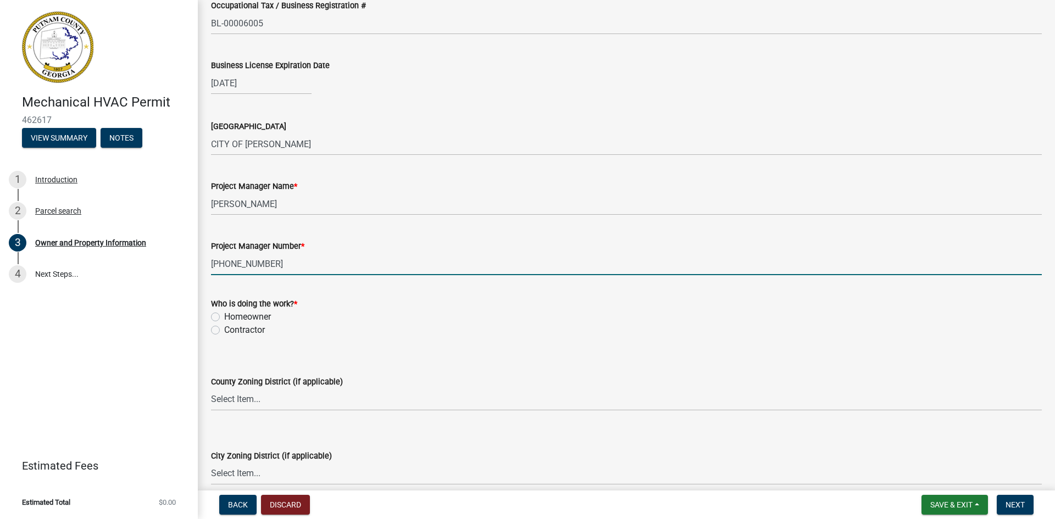
click at [224, 331] on label "Contractor" at bounding box center [244, 330] width 41 height 13
click at [224, 331] on input "Contractor" at bounding box center [227, 327] width 7 height 7
radio input "true"
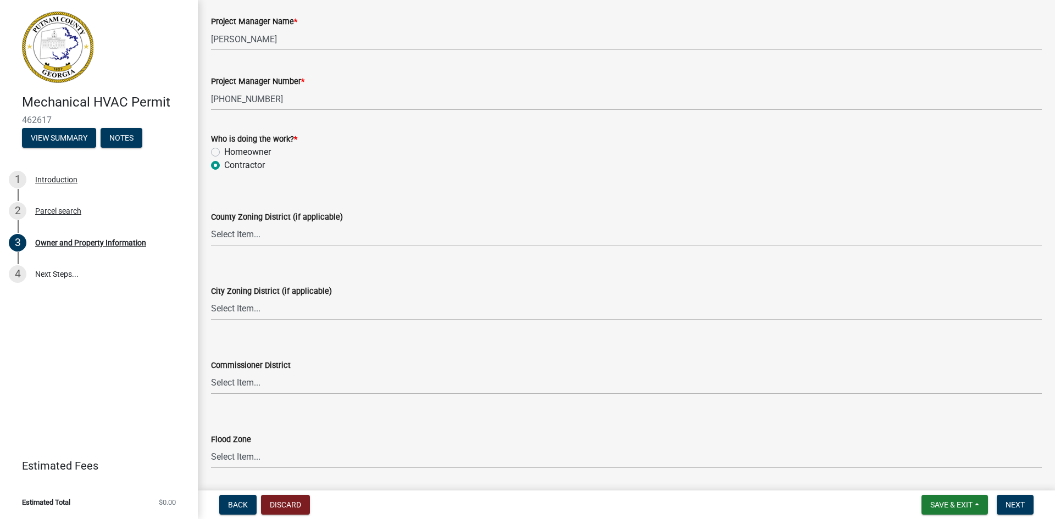
scroll to position [1842, 0]
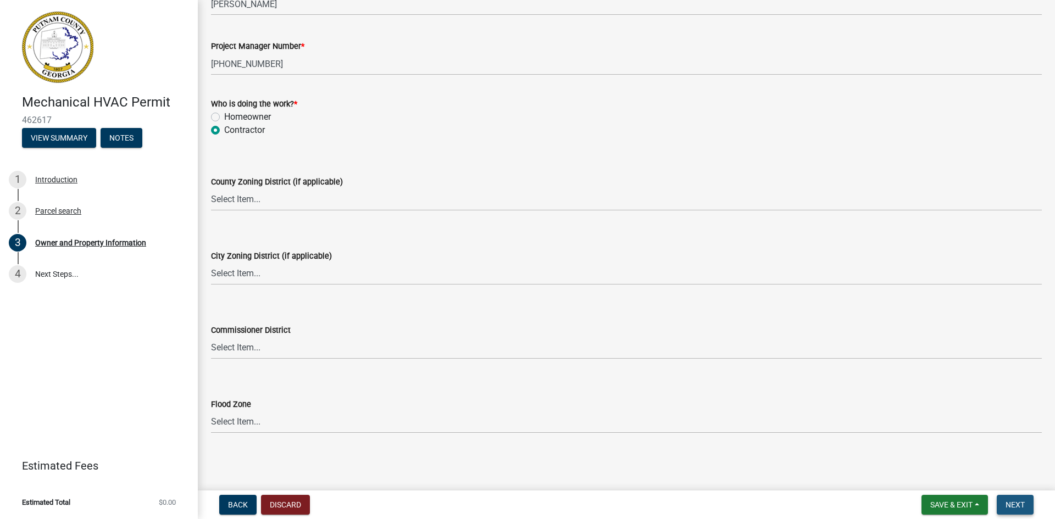
click at [1008, 507] on span "Next" at bounding box center [1014, 504] width 19 height 9
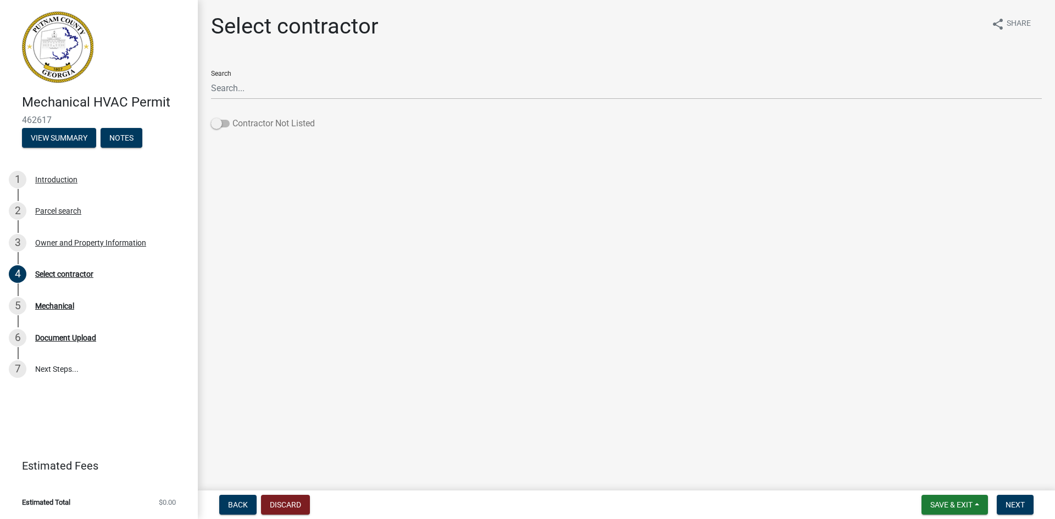
click at [230, 126] on label "Contractor Not Listed" at bounding box center [263, 123] width 104 height 13
click at [232, 117] on input "Contractor Not Listed" at bounding box center [232, 117] width 0 height 0
click at [225, 122] on span at bounding box center [220, 124] width 19 height 8
click at [232, 117] on input "Contractor Not Listed" at bounding box center [232, 117] width 0 height 0
click at [229, 123] on span at bounding box center [220, 124] width 19 height 8
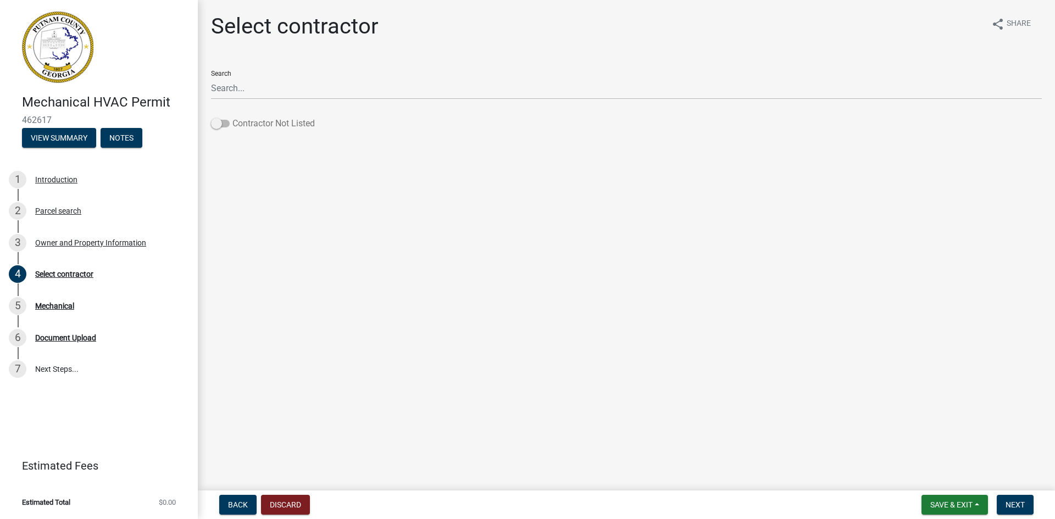
click at [232, 117] on input "Contractor Not Listed" at bounding box center [232, 117] width 0 height 0
click at [1018, 504] on span "Next" at bounding box center [1014, 504] width 19 height 9
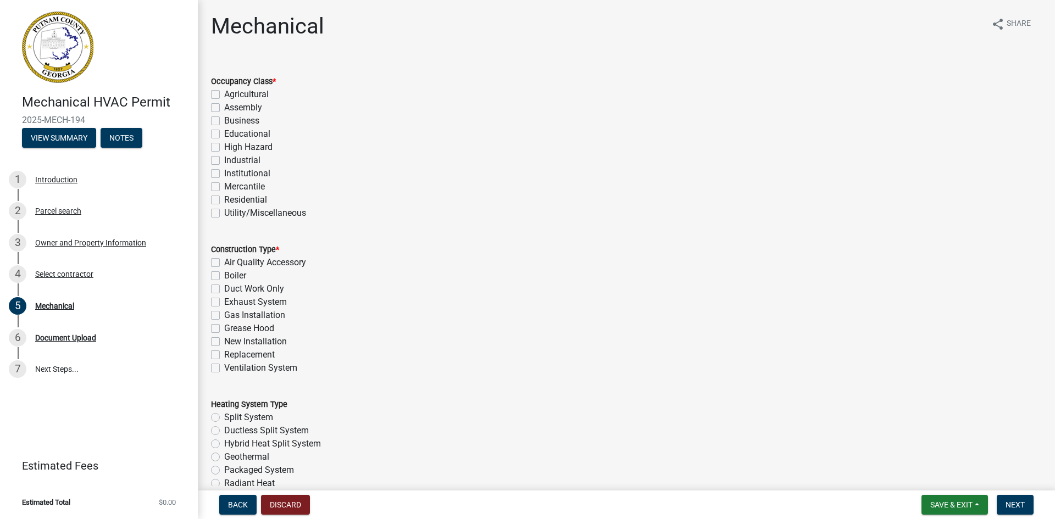
click at [224, 200] on label "Residential" at bounding box center [245, 199] width 43 height 13
click at [224, 200] on input "Residential" at bounding box center [227, 196] width 7 height 7
checkbox input "true"
checkbox input "false"
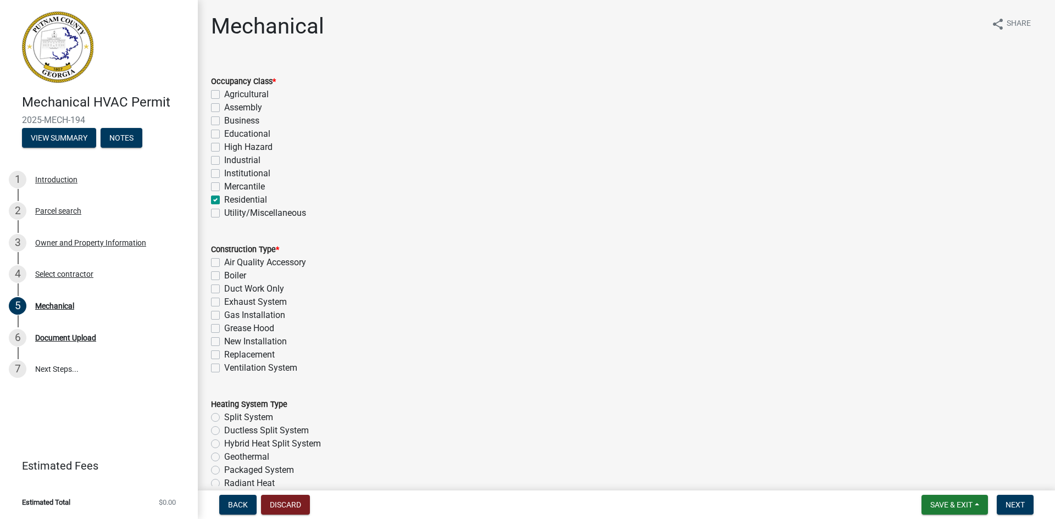
checkbox input "false"
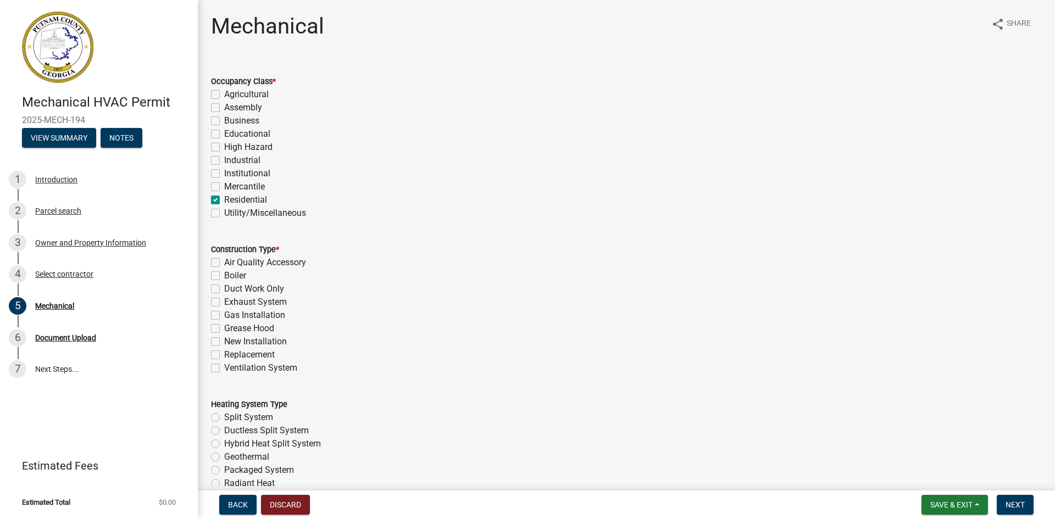
checkbox input "false"
checkbox input "true"
checkbox input "false"
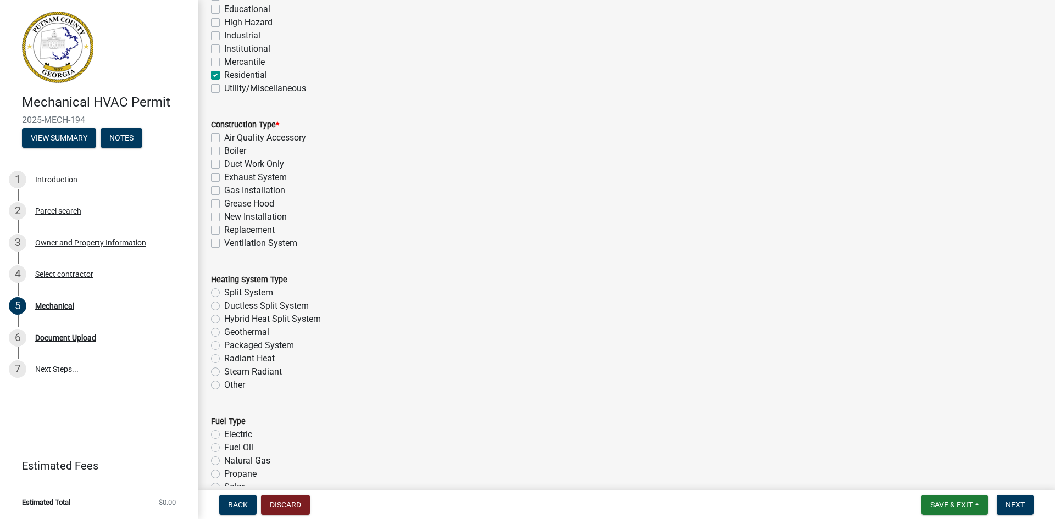
scroll to position [165, 0]
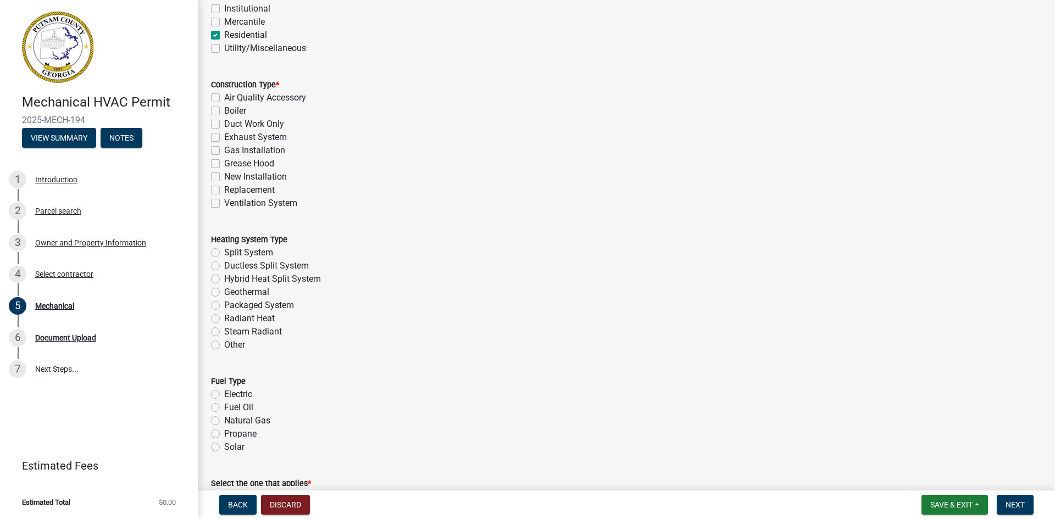
click at [224, 177] on label "New Installation" at bounding box center [255, 176] width 63 height 13
click at [224, 177] on input "New Installation" at bounding box center [227, 173] width 7 height 7
checkbox input "true"
checkbox input "false"
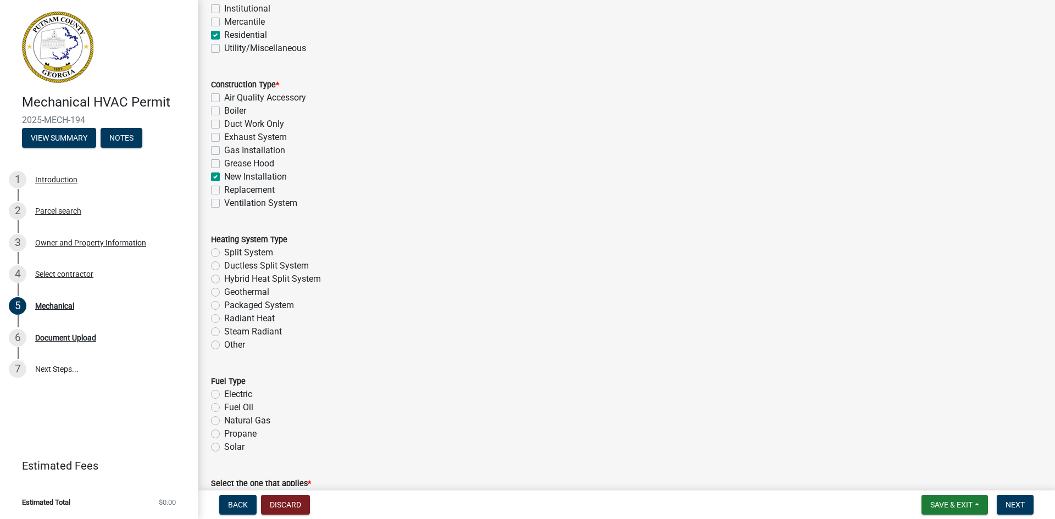
checkbox input "false"
checkbox input "true"
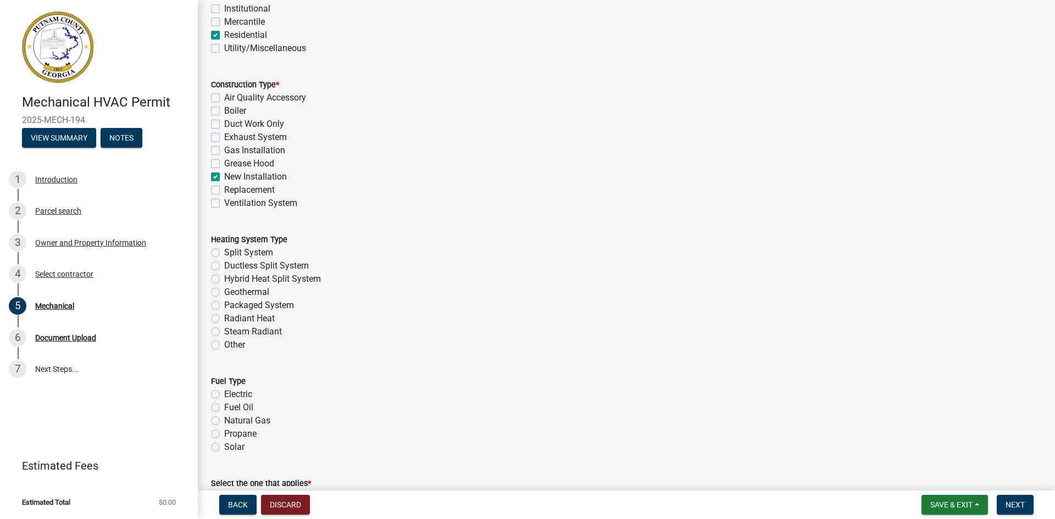
checkbox input "false"
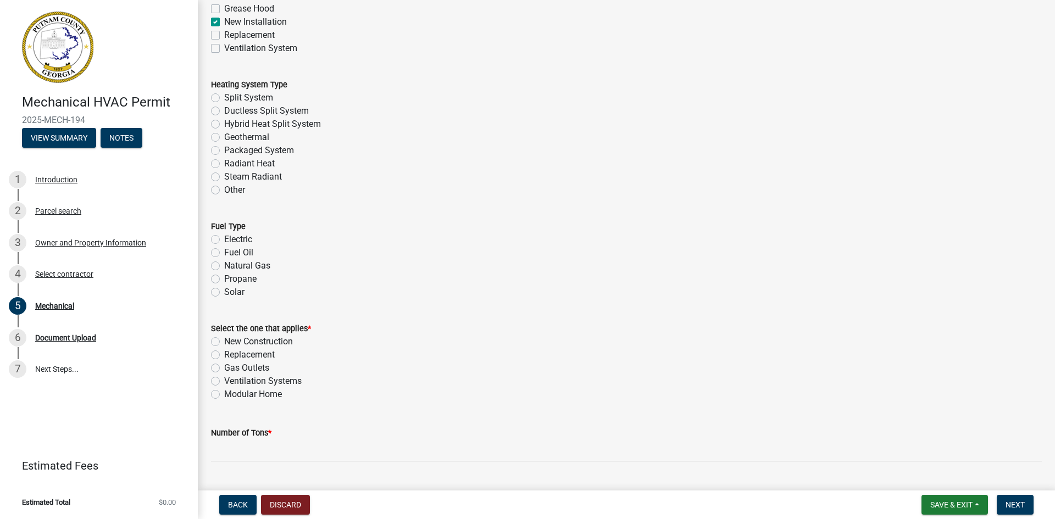
scroll to position [330, 0]
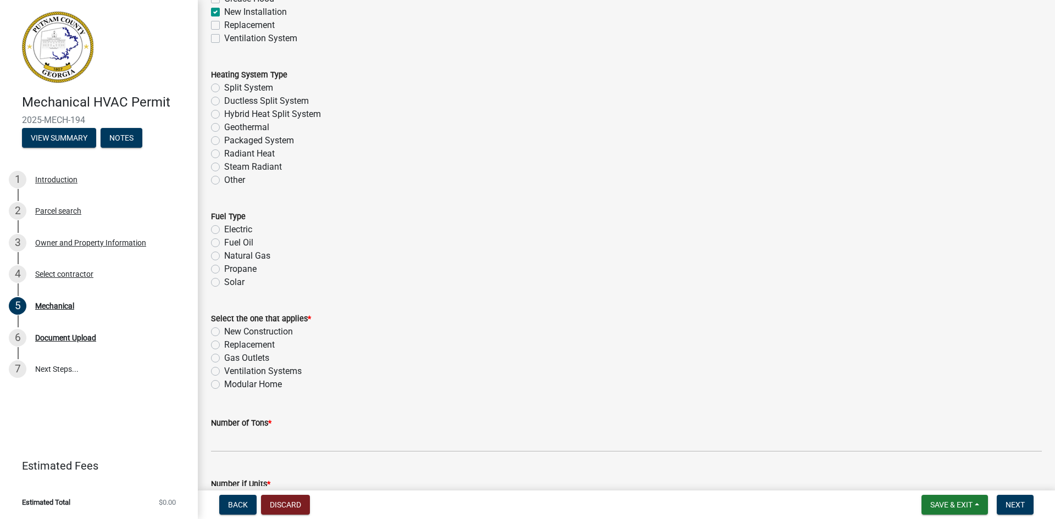
click at [209, 85] on div "Heating System Type Split System Ductless Split System Hybrid Heat Split System…" at bounding box center [626, 121] width 847 height 132
click at [224, 87] on label "Split System" at bounding box center [248, 87] width 49 height 13
click at [224, 87] on input "Split System" at bounding box center [227, 84] width 7 height 7
radio input "true"
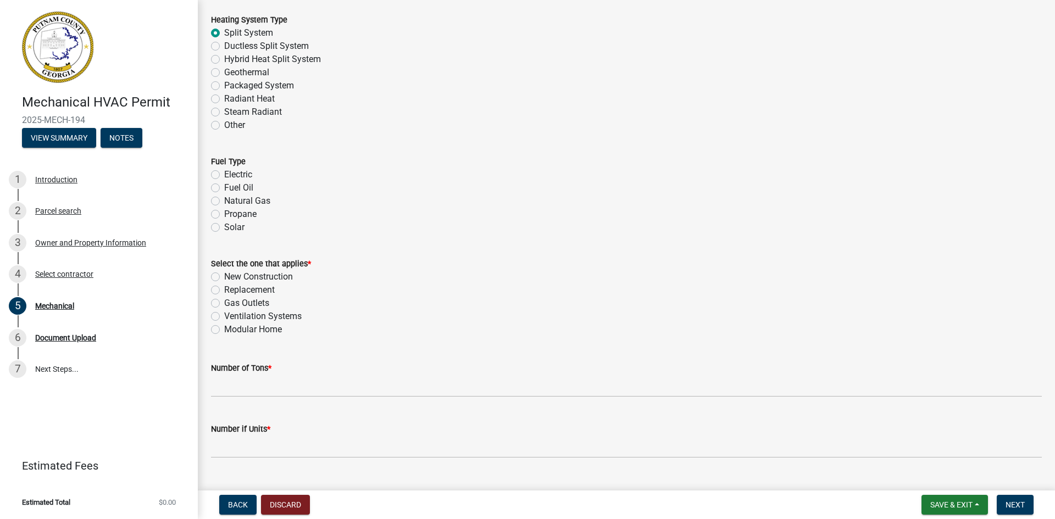
click at [224, 175] on label "Electric" at bounding box center [238, 174] width 28 height 13
click at [224, 175] on input "Electric" at bounding box center [227, 171] width 7 height 7
radio input "true"
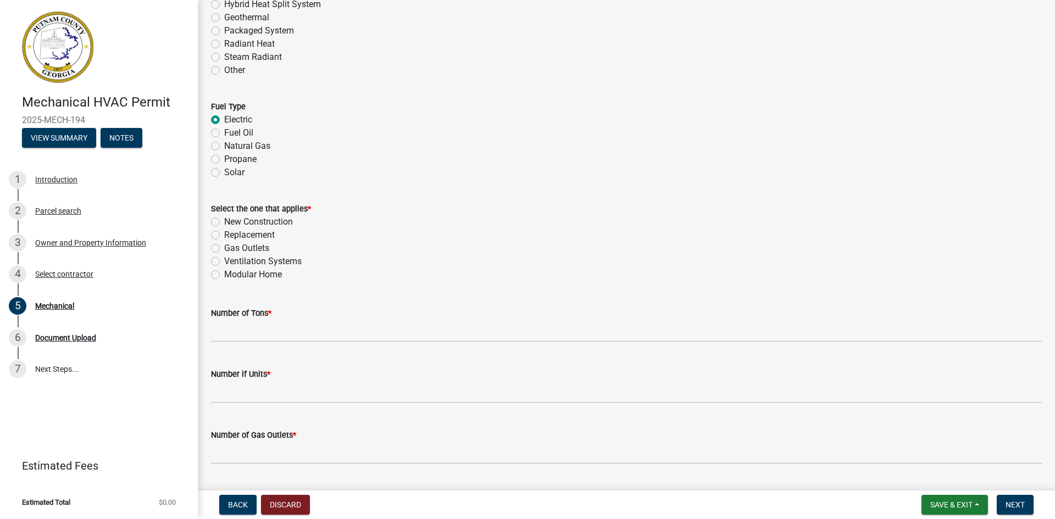
click at [224, 221] on label "New Construction" at bounding box center [258, 221] width 69 height 13
click at [224, 221] on input "New Construction" at bounding box center [227, 218] width 7 height 7
radio input "true"
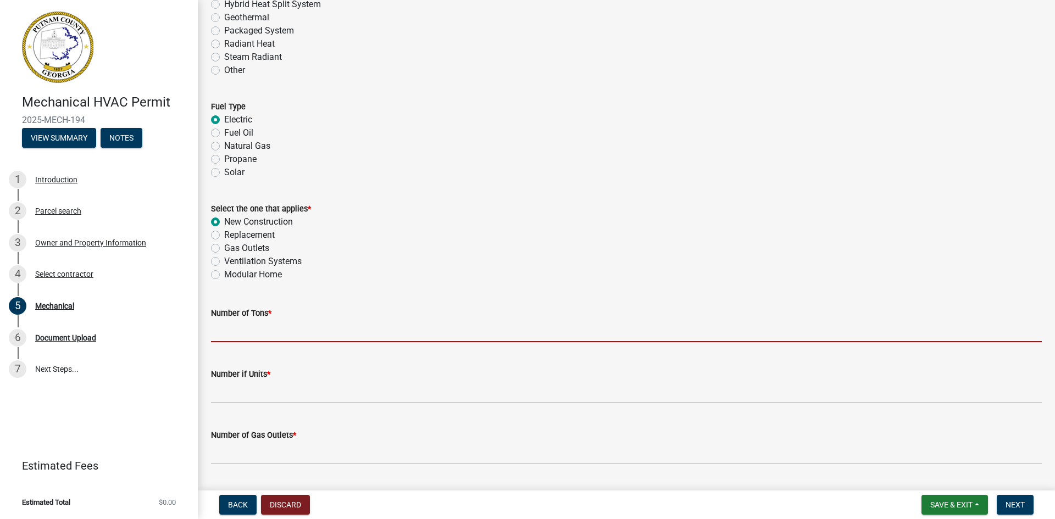
click at [258, 331] on input "text" at bounding box center [626, 331] width 830 height 23
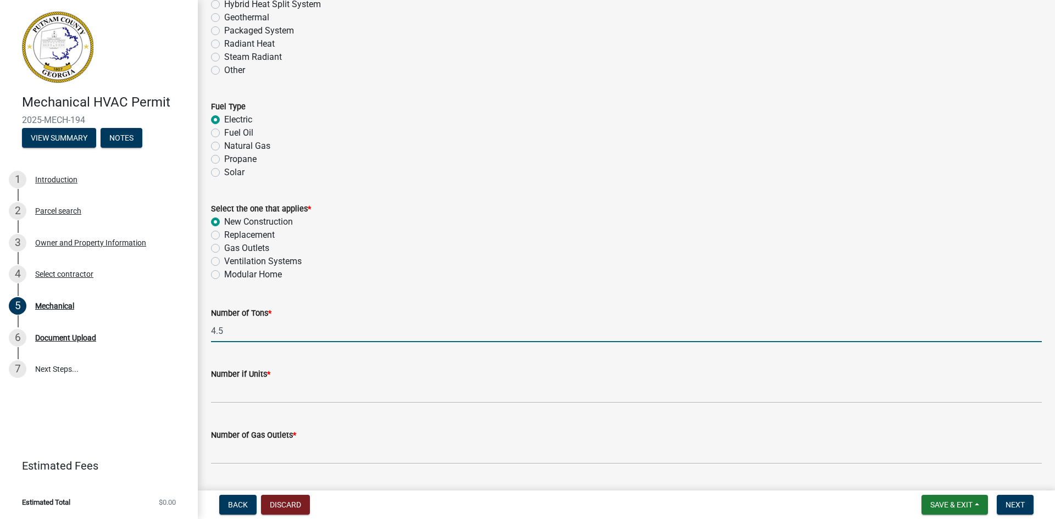
type input "4.5"
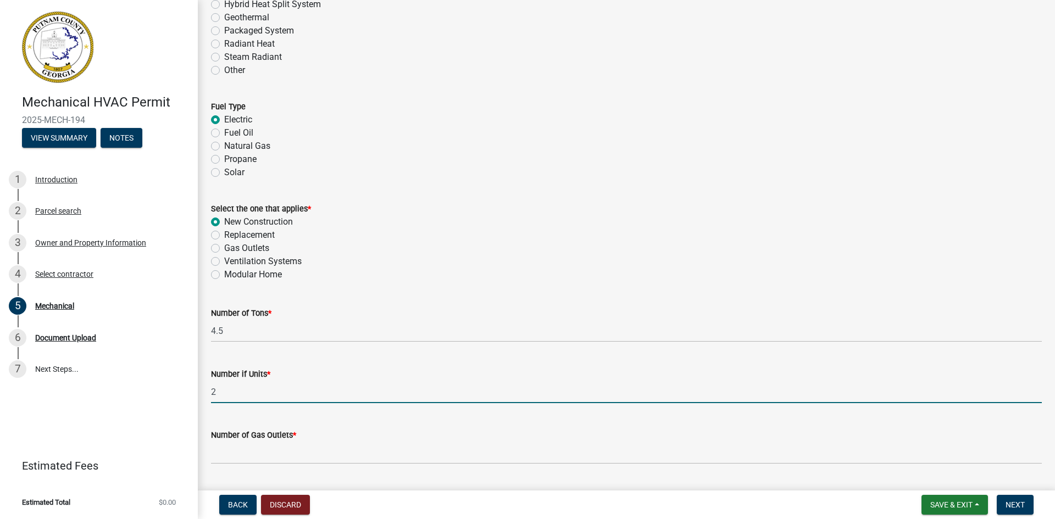
type input "2"
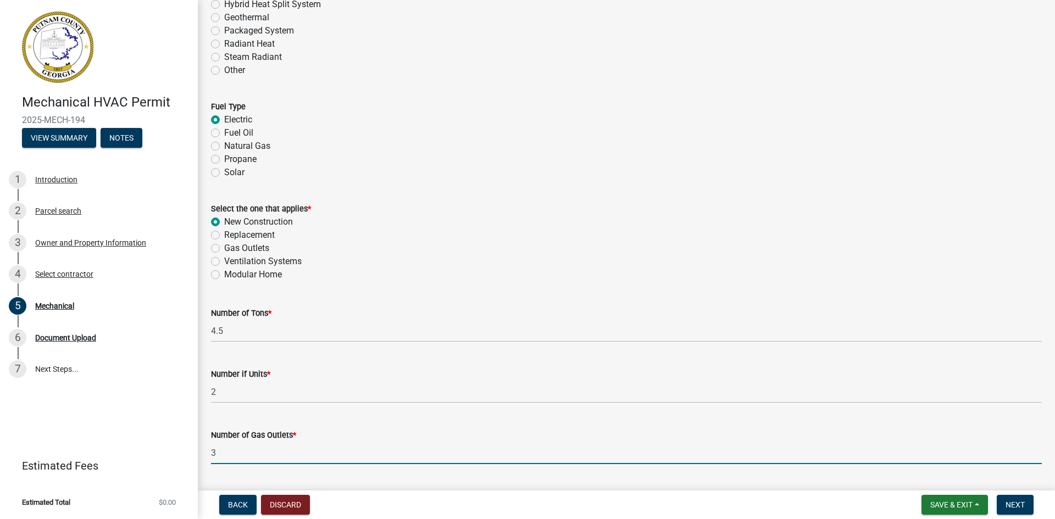
type input "3"
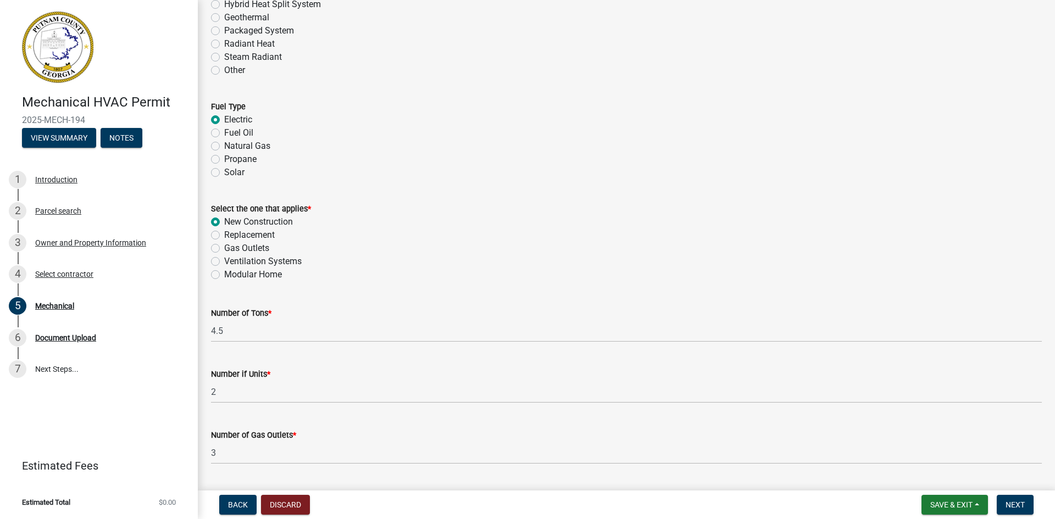
scroll to position [603, 0]
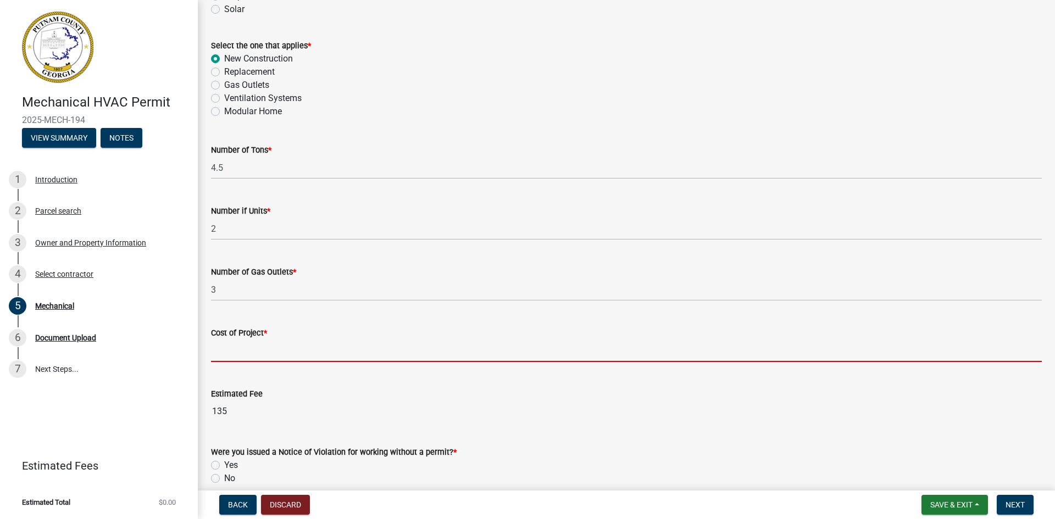
click at [260, 353] on input "text" at bounding box center [626, 350] width 830 height 23
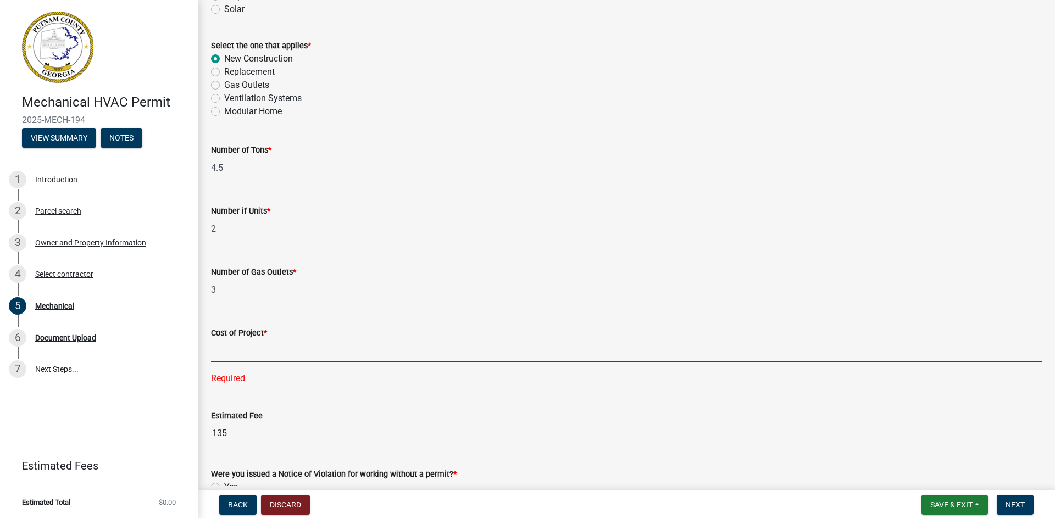
click at [246, 354] on input "text" at bounding box center [626, 350] width 830 height 23
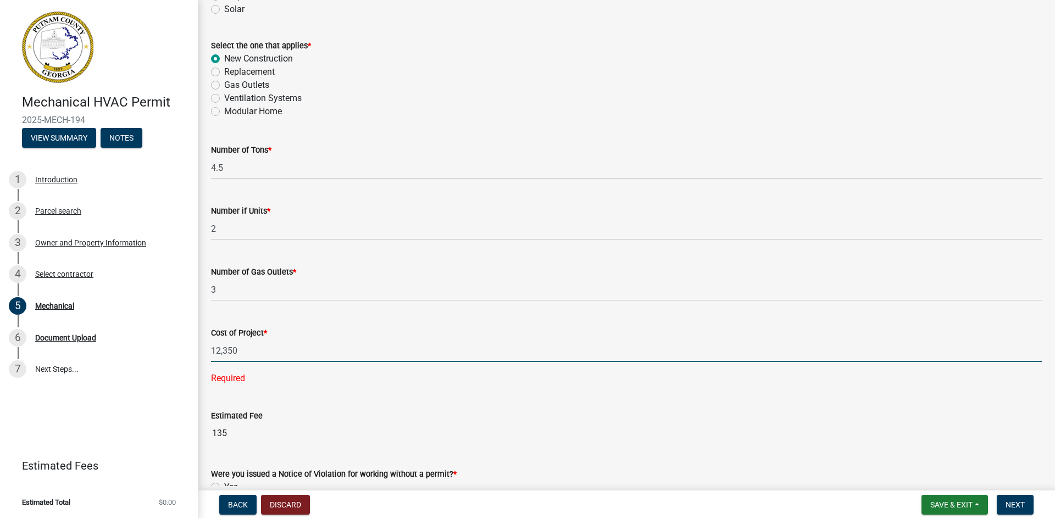
type input "12350"
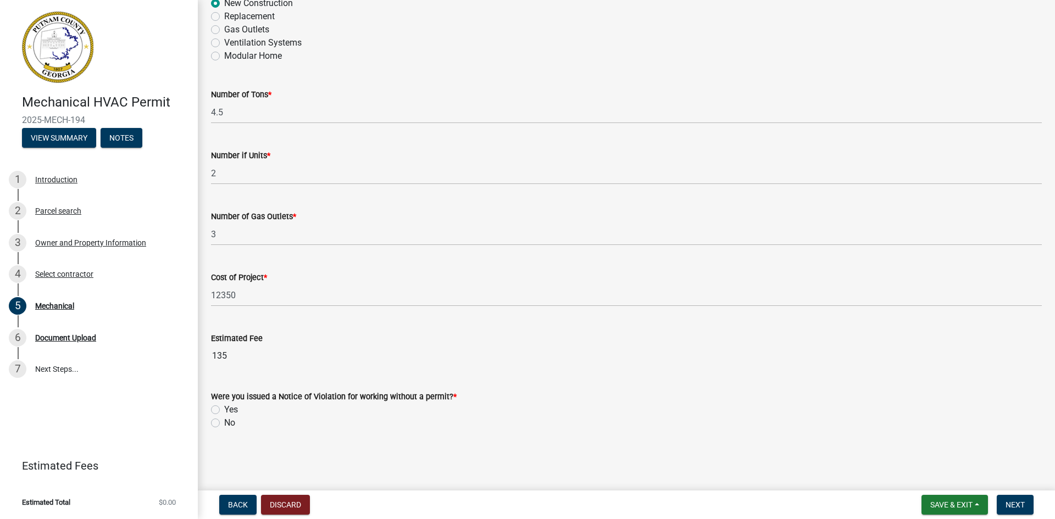
scroll to position [663, 0]
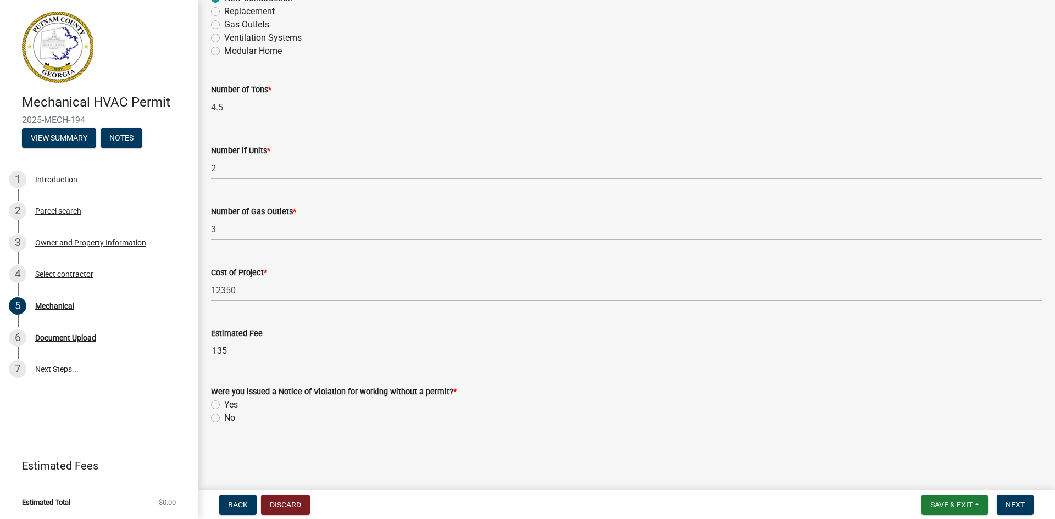
click at [224, 416] on label "No" at bounding box center [229, 417] width 11 height 13
click at [224, 416] on input "No" at bounding box center [227, 414] width 7 height 7
radio input "true"
click at [1024, 503] on span "Next" at bounding box center [1014, 504] width 19 height 9
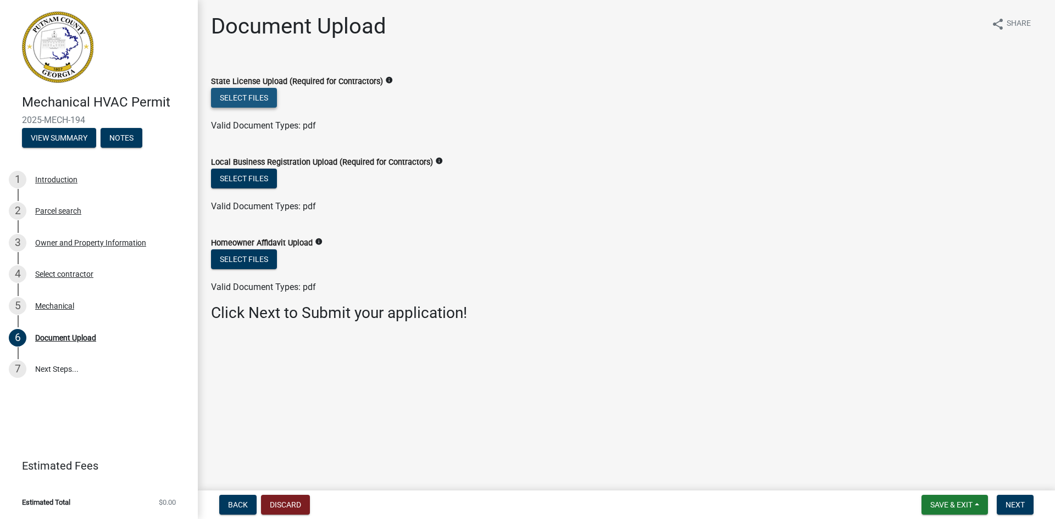
click at [247, 102] on button "Select files" at bounding box center [244, 98] width 66 height 20
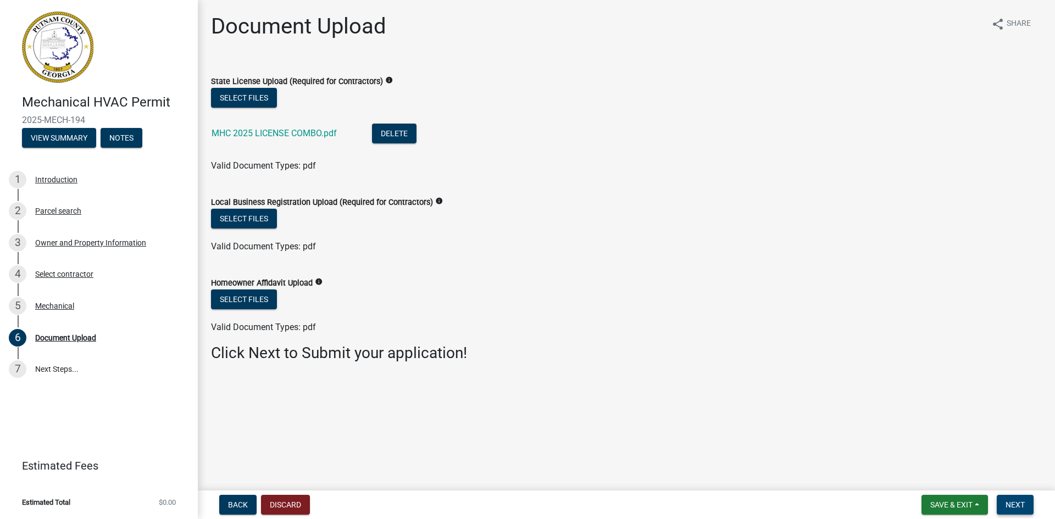
click at [1022, 508] on span "Next" at bounding box center [1014, 504] width 19 height 9
